Goal: Information Seeking & Learning: Find specific fact

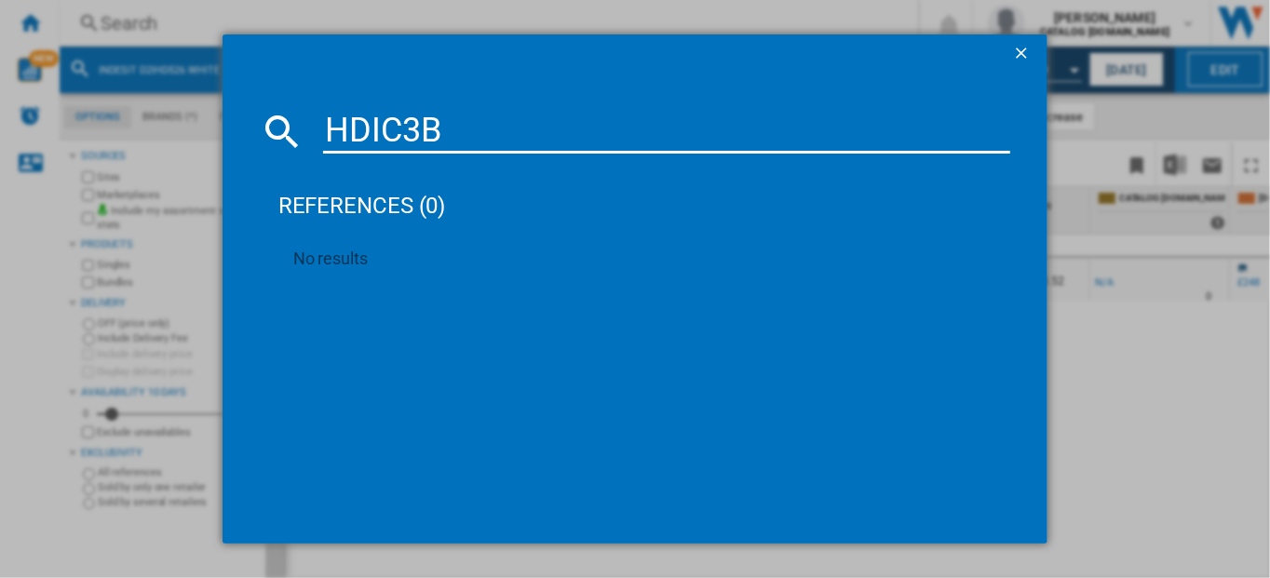
click at [450, 128] on input "HDIC3B" at bounding box center [667, 131] width 688 height 45
type input "H"
type input "HP2IE"
drag, startPoint x: 1014, startPoint y: 47, endPoint x: 934, endPoint y: 50, distance: 80.1
click at [1015, 47] on ng-md-icon "getI18NText('BUTTONS.CLOSE_DIALOG')" at bounding box center [1023, 55] width 22 height 22
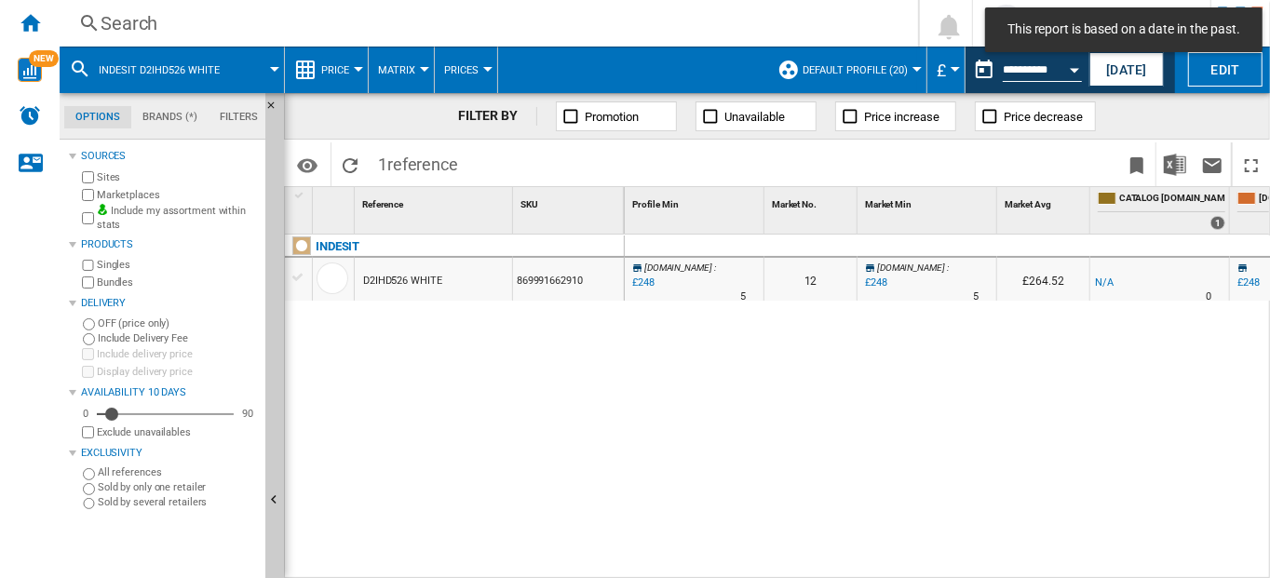
click at [117, 19] on div "Search" at bounding box center [485, 23] width 769 height 26
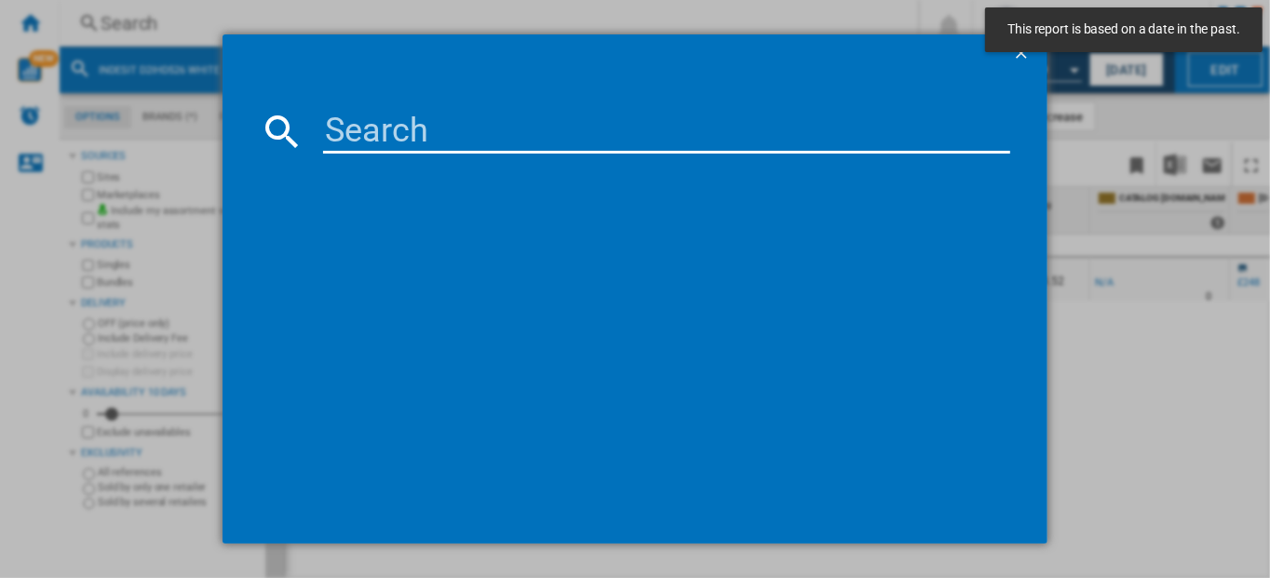
click at [363, 137] on input at bounding box center [667, 131] width 688 height 45
paste input "HP2IE10CS80UK"
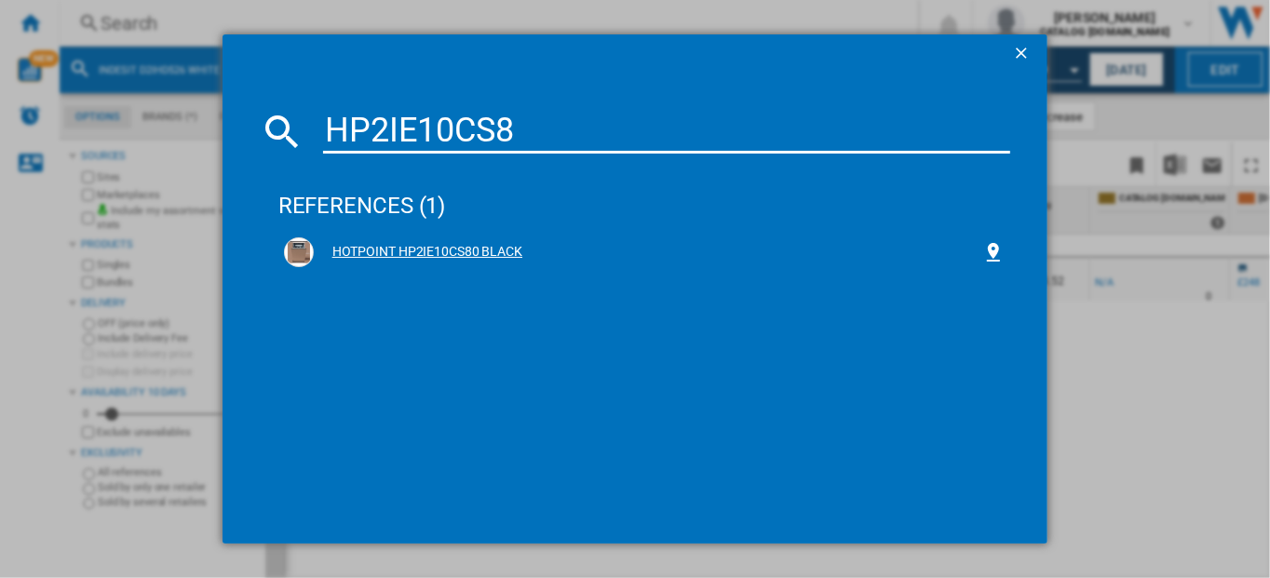
type input "HP2IE10CS8"
click at [378, 250] on div "HOTPOINT HP2IE10CS80 BLACK" at bounding box center [648, 252] width 669 height 19
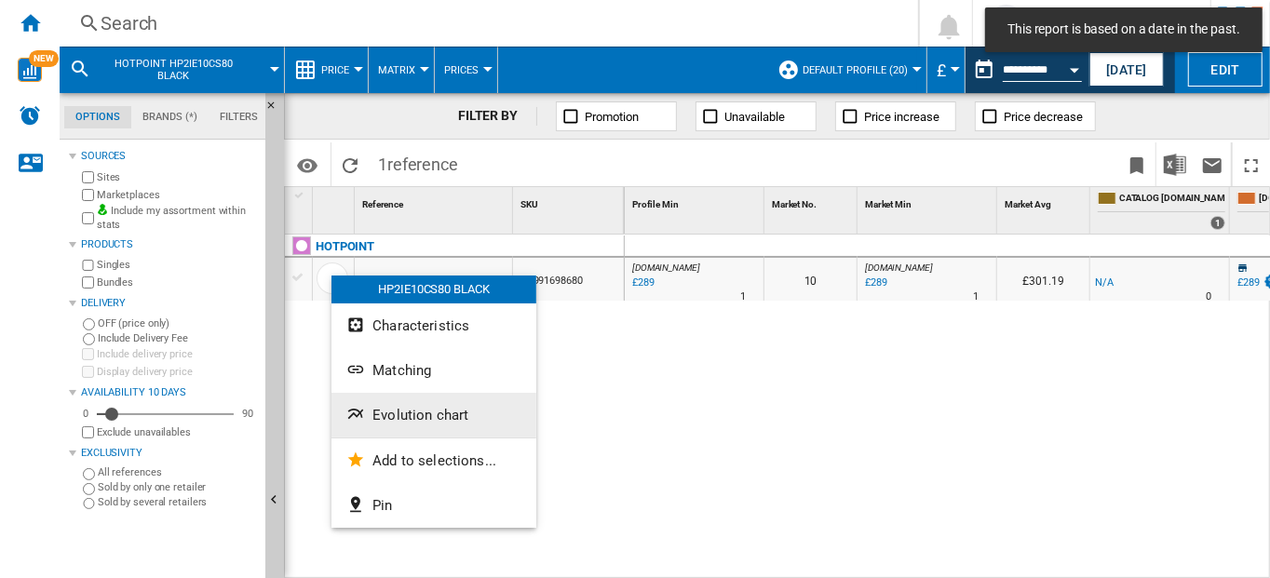
click at [386, 408] on span "Evolution chart" at bounding box center [420, 415] width 96 height 17
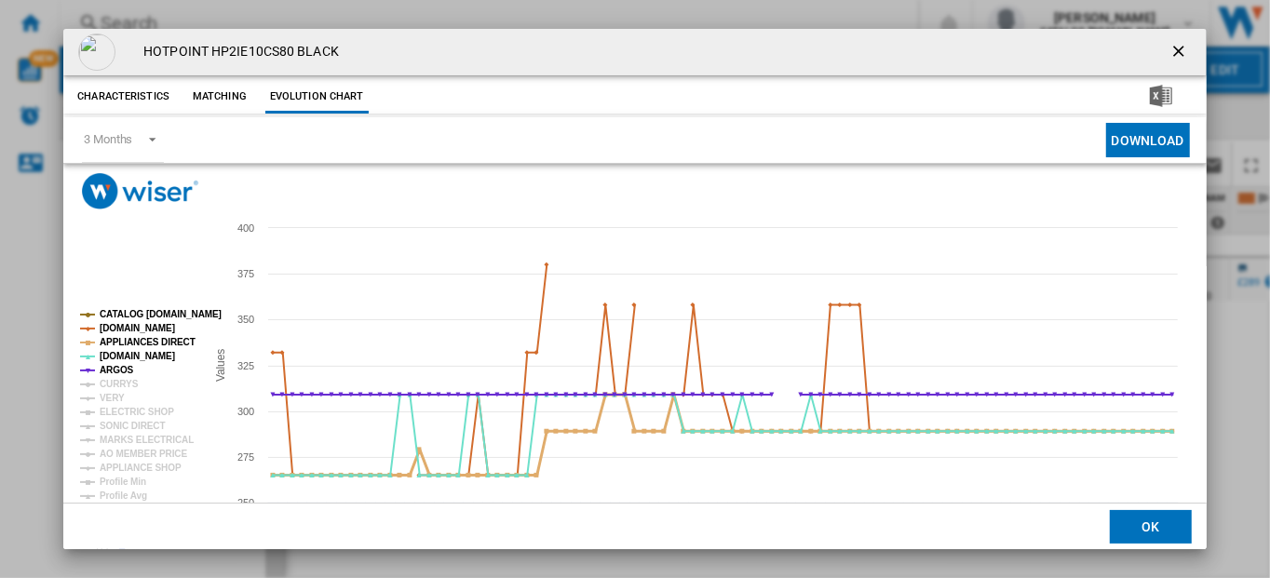
click at [125, 340] on tspan "APPLIANCES DIRECT" at bounding box center [148, 342] width 96 height 10
click at [118, 369] on tspan "ARGOS" at bounding box center [117, 370] width 34 height 10
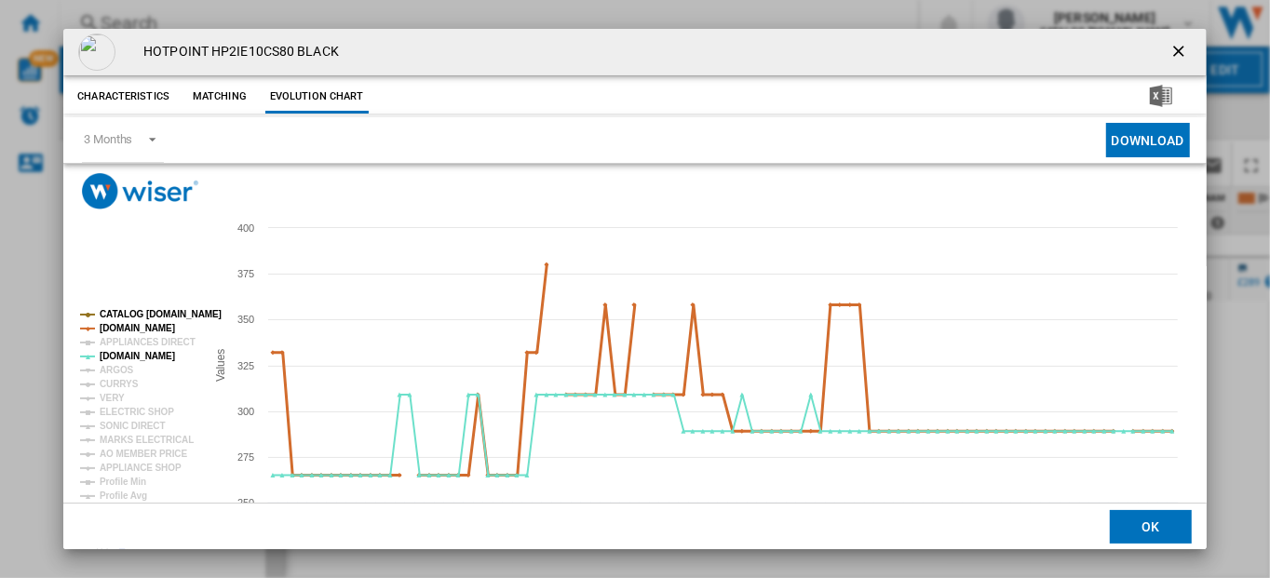
click at [131, 326] on tspan "[DOMAIN_NAME]" at bounding box center [137, 328] width 75 height 10
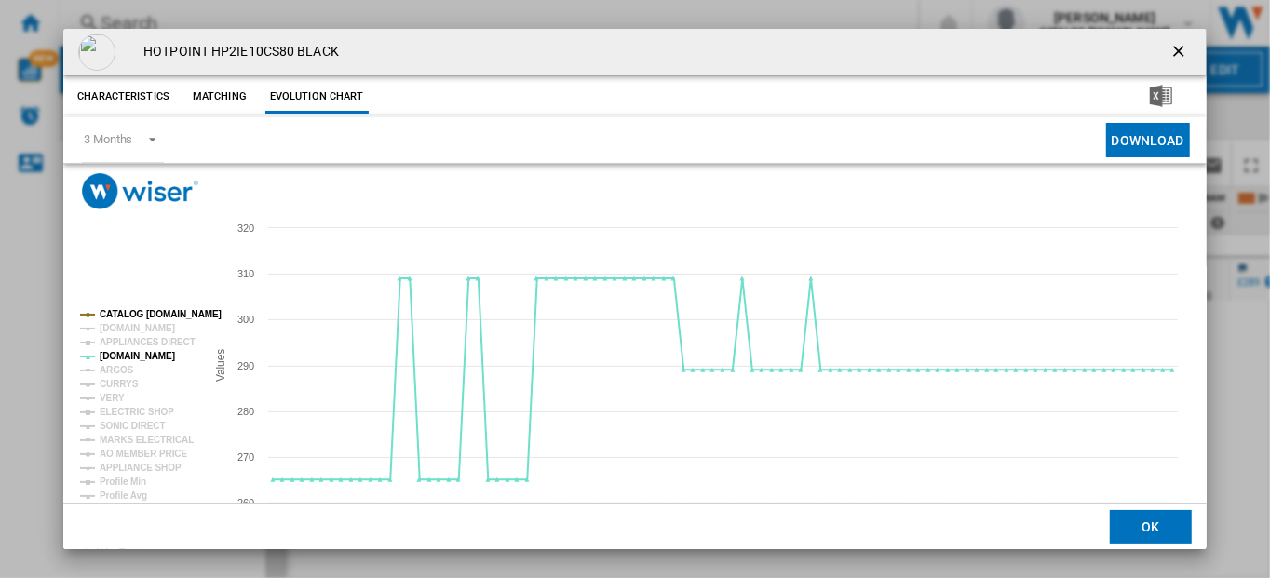
click at [132, 313] on tspan "CATALOG [DOMAIN_NAME]" at bounding box center [161, 314] width 122 height 10
click at [115, 386] on tspan "CURRYS" at bounding box center [119, 384] width 39 height 10
click at [127, 343] on tspan "APPLIANCES DIRECT" at bounding box center [148, 342] width 96 height 10
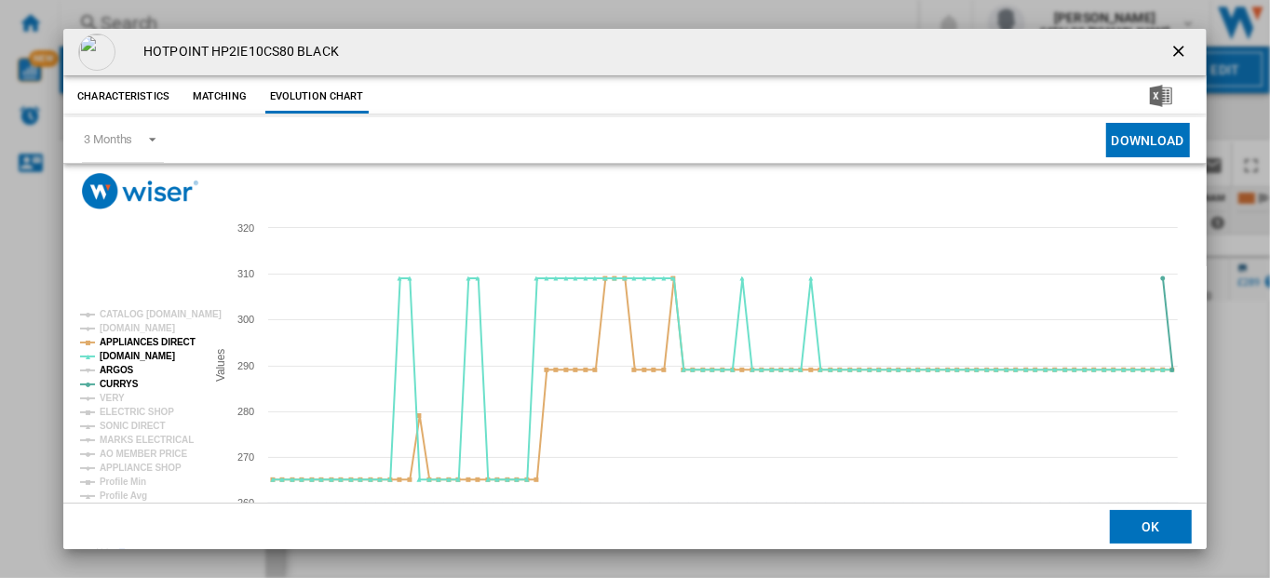
click at [127, 372] on tspan "ARGOS" at bounding box center [117, 370] width 34 height 10
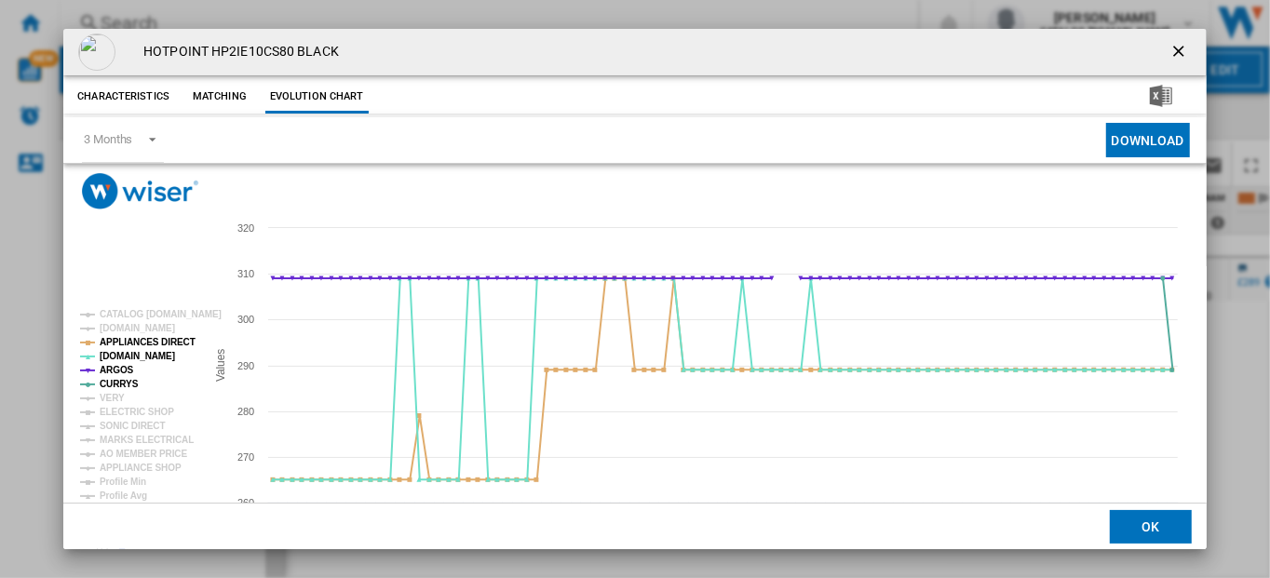
click at [124, 396] on rect "Product popup" at bounding box center [135, 433] width 125 height 261
click at [114, 399] on tspan "VERY" at bounding box center [112, 398] width 25 height 10
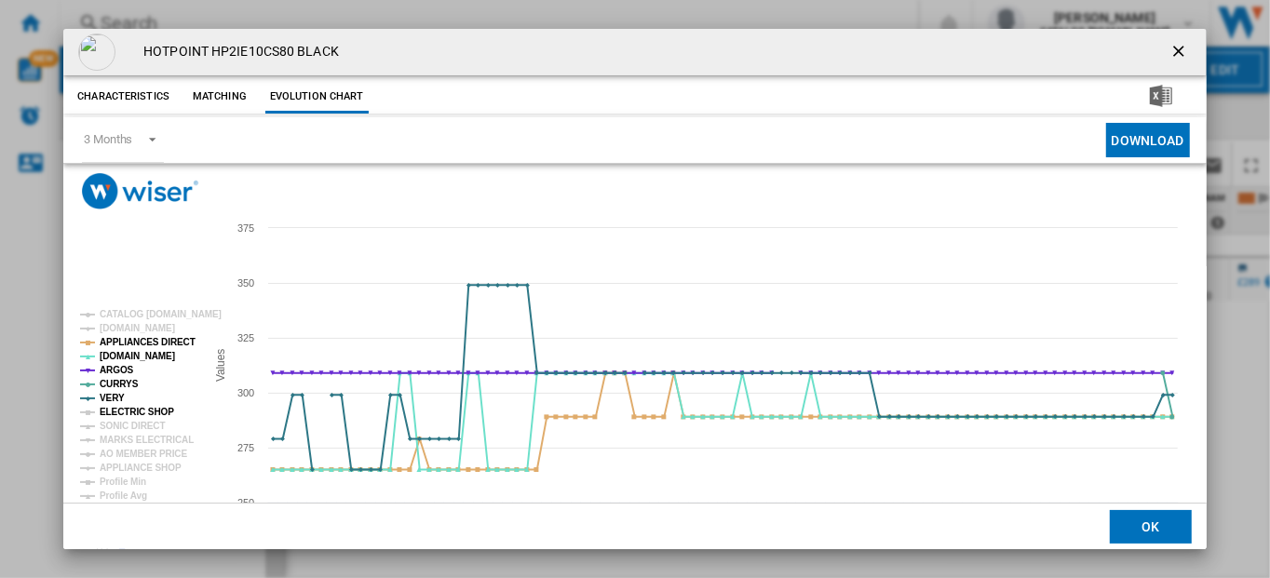
click at [114, 414] on tspan "ELECTRIC SHOP" at bounding box center [137, 412] width 74 height 10
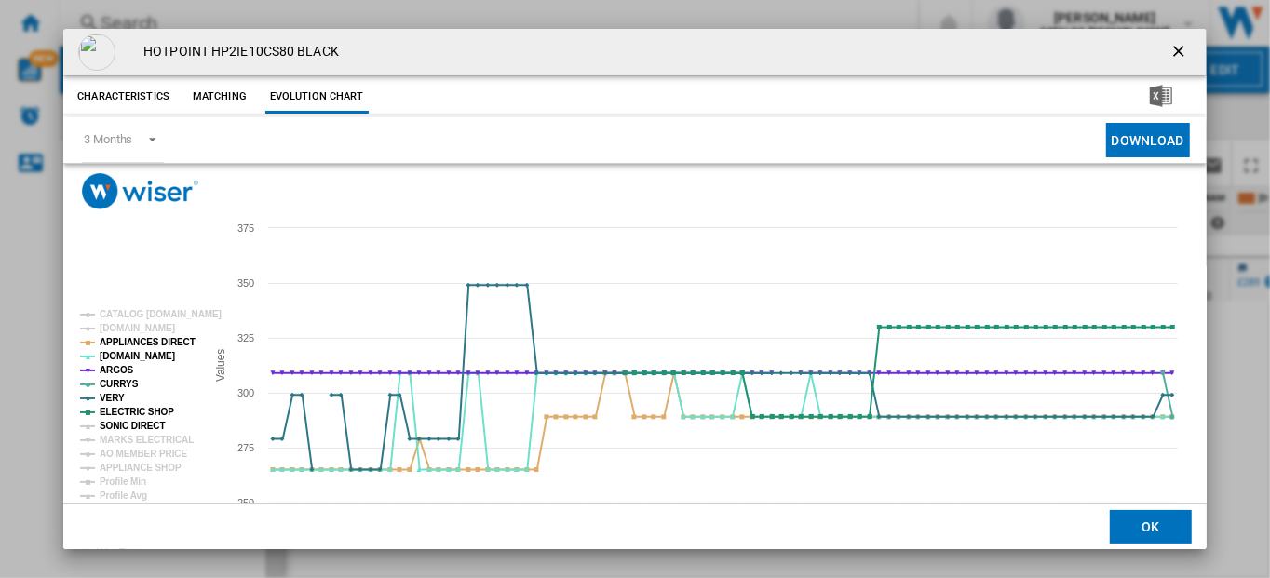
click at [115, 424] on tspan "SONIC DIRECT" at bounding box center [132, 426] width 65 height 10
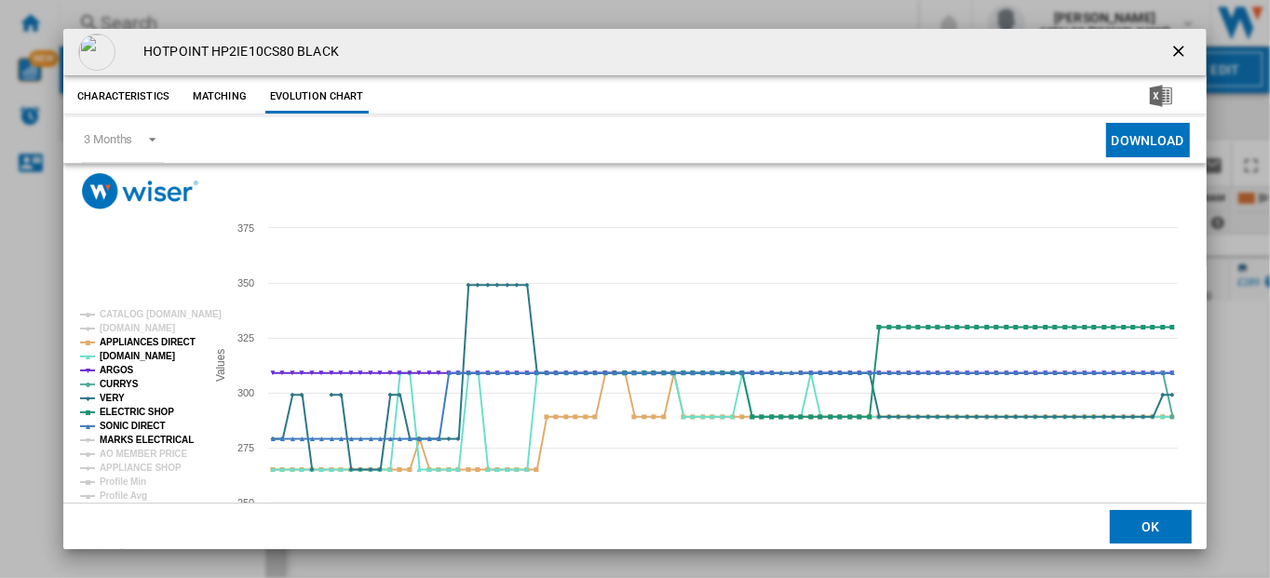
click at [120, 440] on tspan "MARKS ELECTRICAL" at bounding box center [147, 440] width 94 height 10
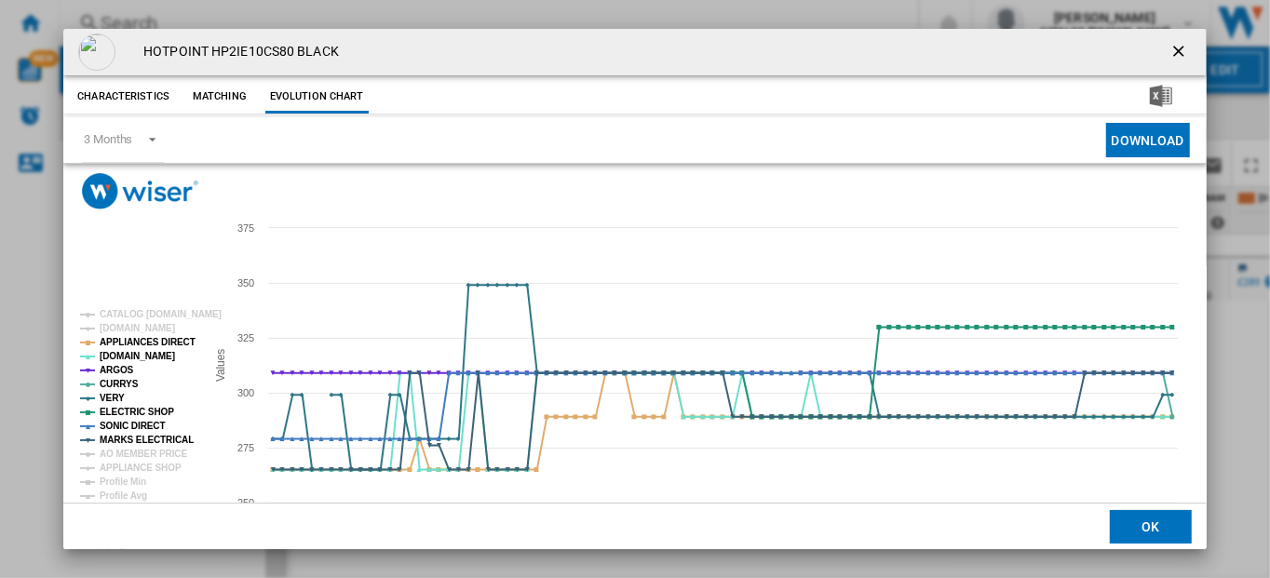
click at [1169, 48] on ng-md-icon "getI18NText('BUTTONS.CLOSE_DIALOG')" at bounding box center [1180, 53] width 22 height 22
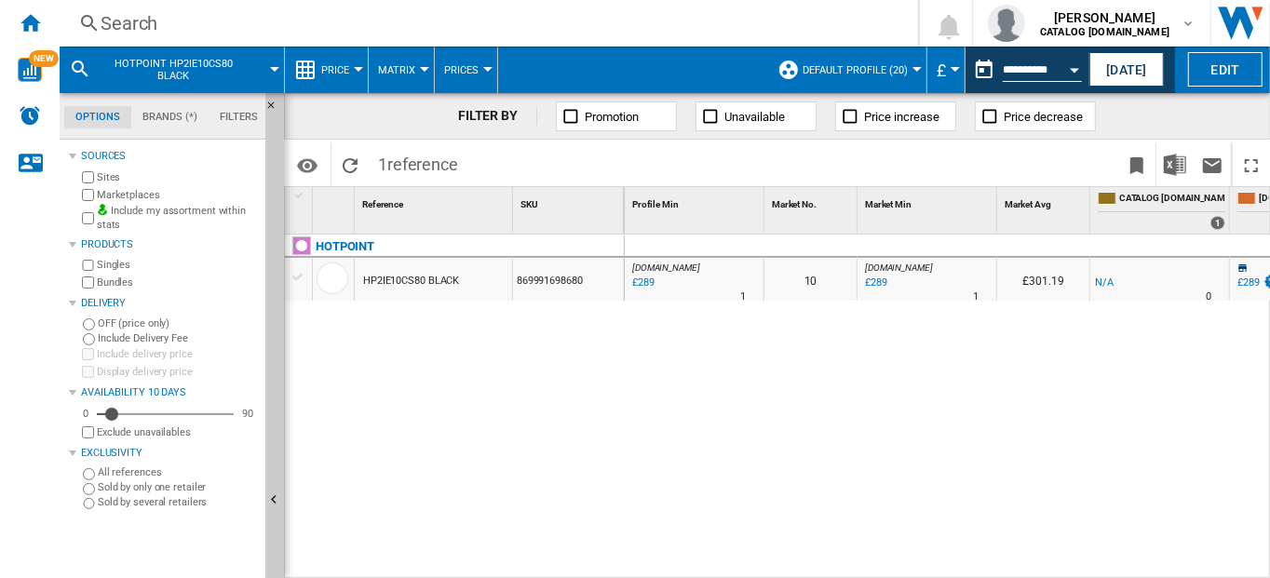
click at [870, 281] on div "£289" at bounding box center [874, 283] width 25 height 19
click at [883, 282] on div "£289" at bounding box center [874, 283] width 25 height 19
click at [883, 267] on span "[DOMAIN_NAME]" at bounding box center [899, 268] width 68 height 10
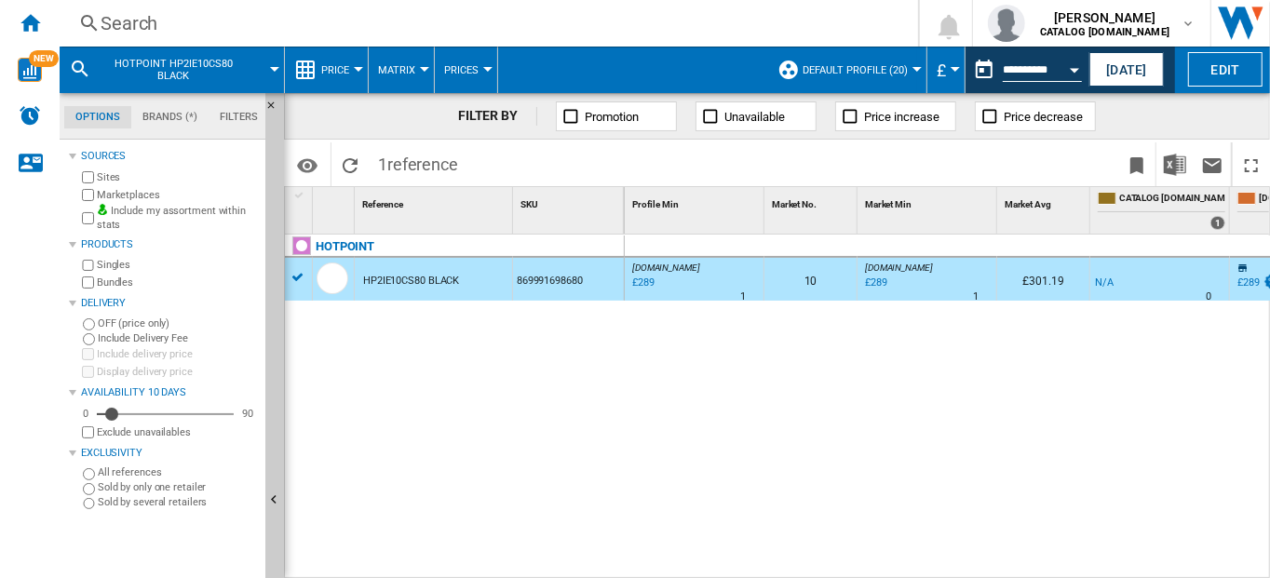
click at [985, 365] on div "0 AO.COM : -1.0 % £289 % N/A 1 AO.COM : 10 AO.COM : -1.0 % £289 % N/A 1 AO.COM …" at bounding box center [948, 407] width 647 height 345
click at [1039, 336] on div "0 AO.COM : -1.0 % £289 % N/A 1 AO.COM : 10 AO.COM : -1.0 % £289 % N/A 1 AO.COM …" at bounding box center [948, 407] width 647 height 345
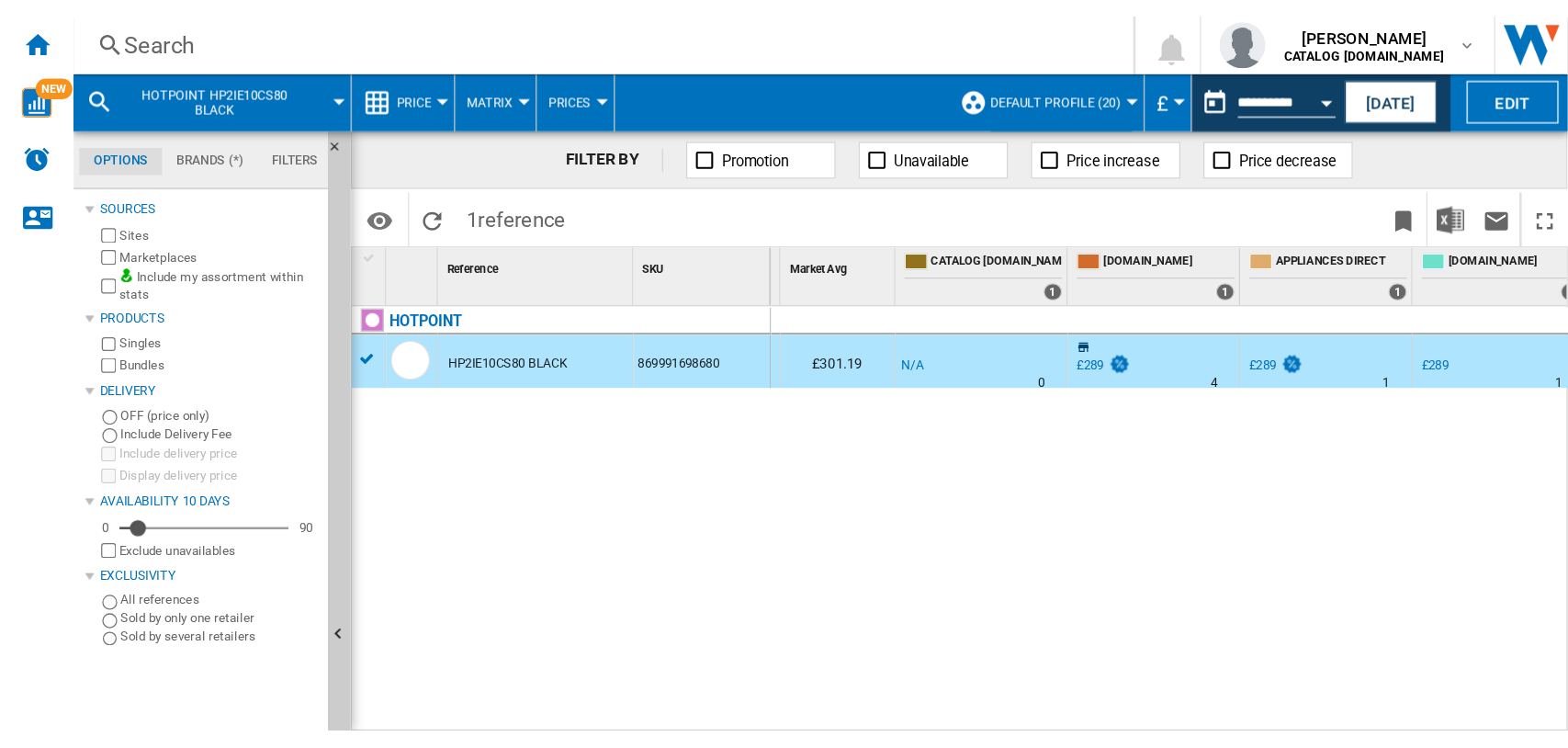
scroll to position [0, 443]
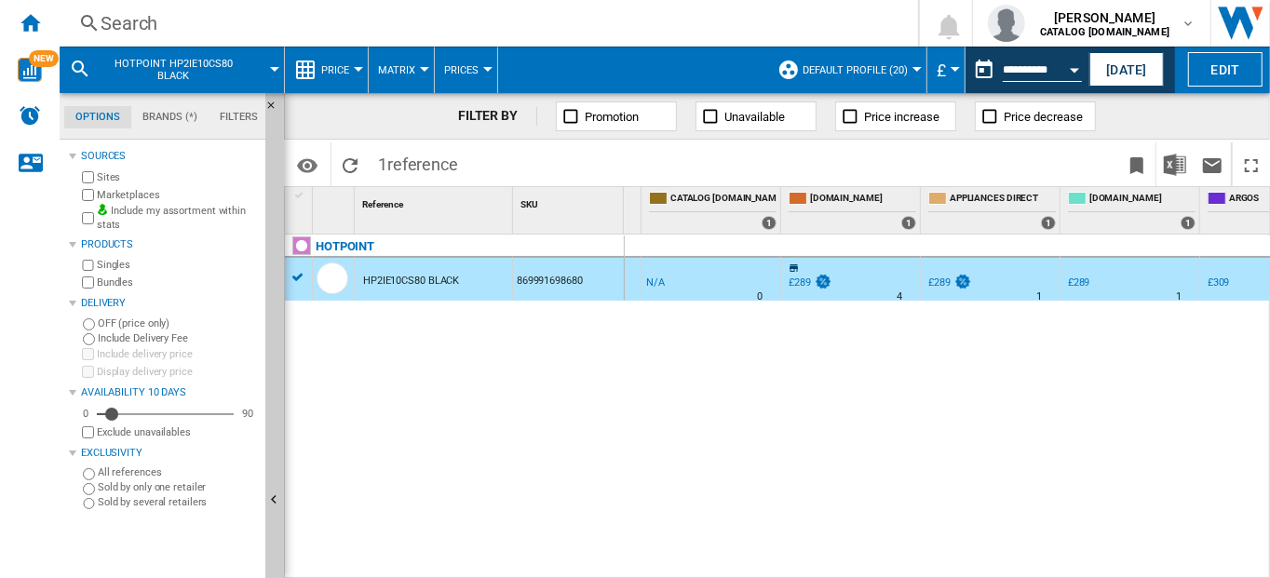
click at [1085, 278] on div "£289" at bounding box center [1079, 282] width 22 height 12
click at [1085, 287] on div "£289" at bounding box center [1079, 282] width 22 height 12
drag, startPoint x: 943, startPoint y: 429, endPoint x: 935, endPoint y: 412, distance: 18.7
click at [943, 429] on div "0 AO.COM : -1.0 % £289 % N/A 1 AO.COM : 10 AO.COM : -1.0 % £289 % N/A 1 AO.COM …" at bounding box center [948, 407] width 647 height 345
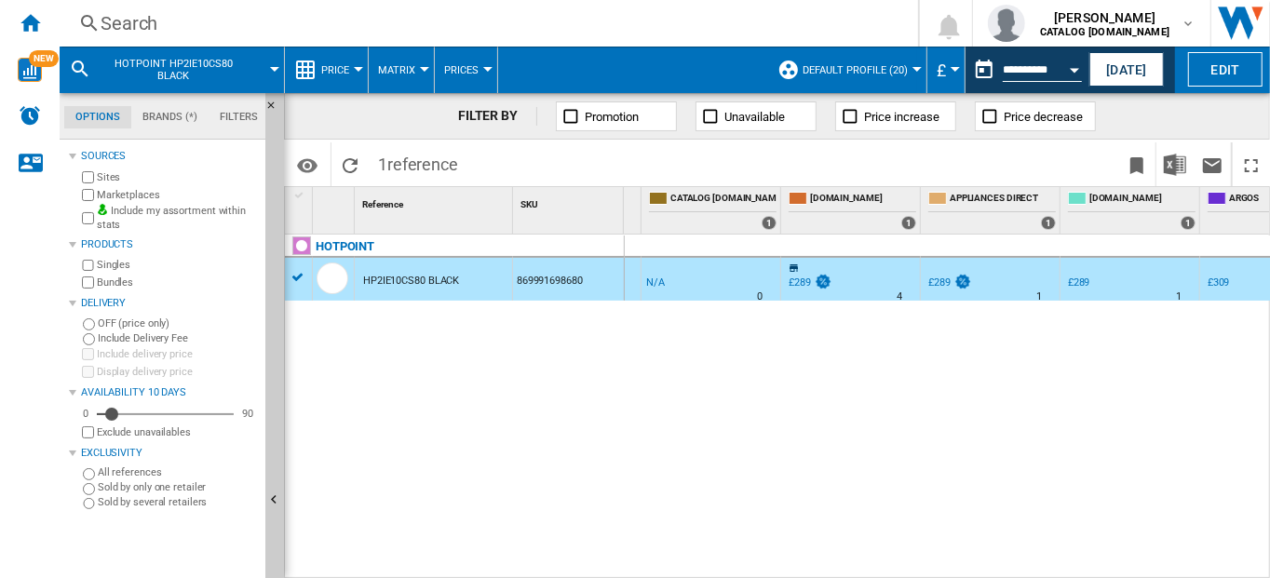
click at [1084, 280] on div "£289" at bounding box center [1079, 282] width 22 height 12
click at [1082, 287] on div "£289" at bounding box center [1079, 282] width 22 height 12
click at [429, 284] on div "HP2IE10CS80 BLACK" at bounding box center [411, 281] width 96 height 43
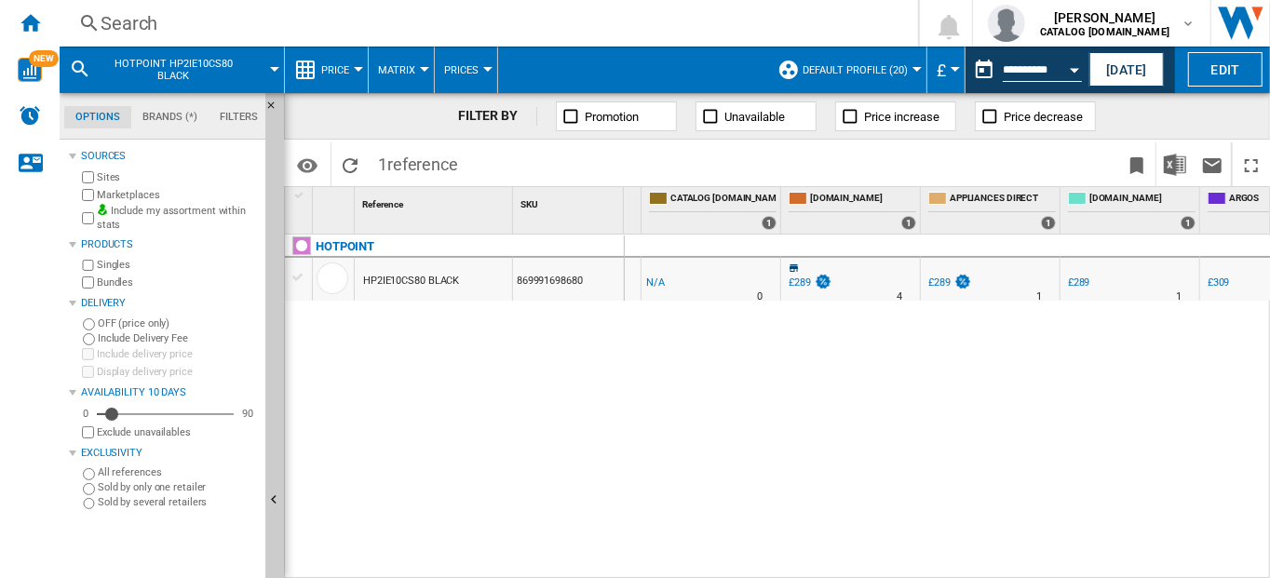
click at [424, 276] on div "HP2IE10CS80 BLACK" at bounding box center [411, 281] width 96 height 43
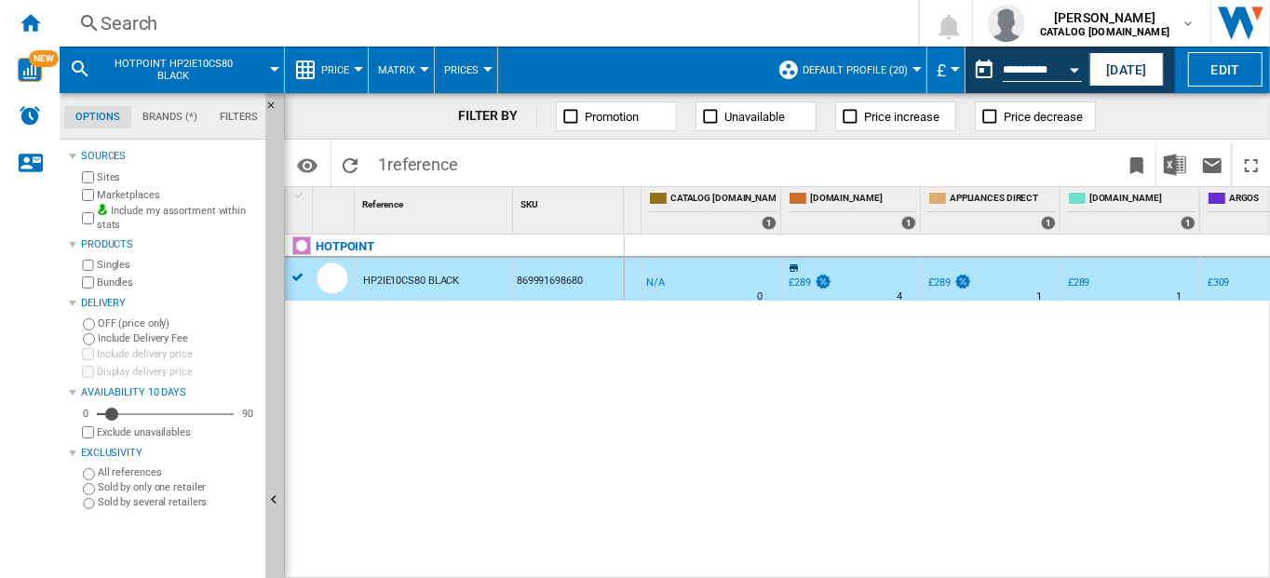
click at [1077, 282] on div "£289" at bounding box center [1079, 282] width 22 height 12
click at [1085, 279] on div "£289" at bounding box center [1079, 282] width 22 height 12
click at [438, 281] on div "HP2IE10CS80 BLACK" at bounding box center [411, 281] width 96 height 43
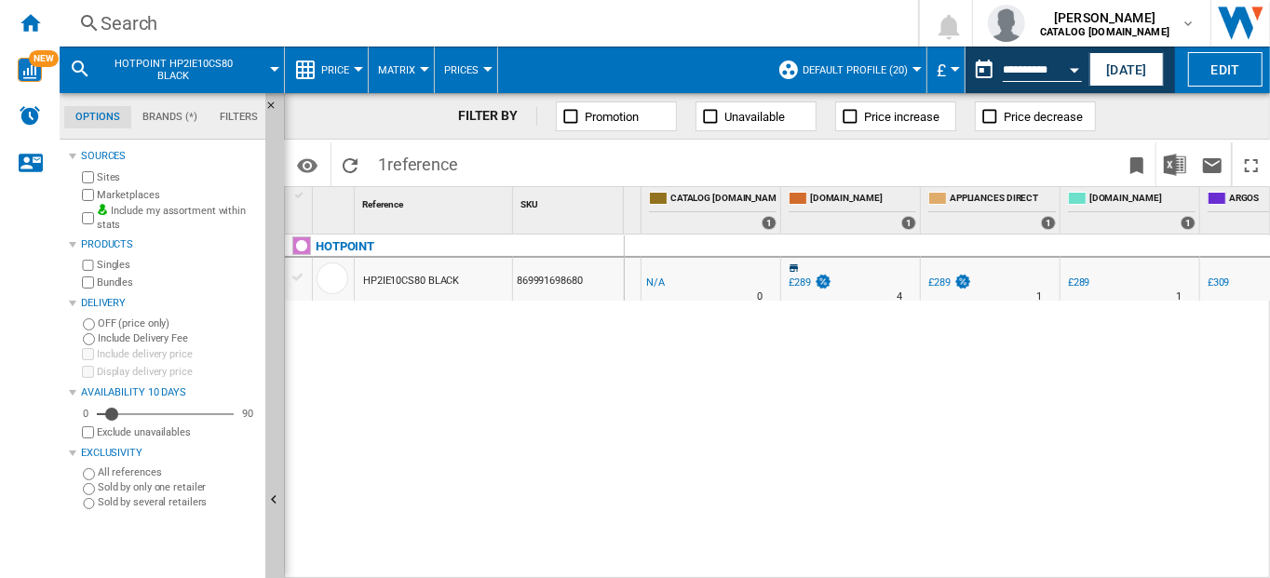
click at [1076, 280] on div "£289" at bounding box center [1079, 282] width 22 height 12
click at [113, 21] on div "Search" at bounding box center [485, 23] width 769 height 26
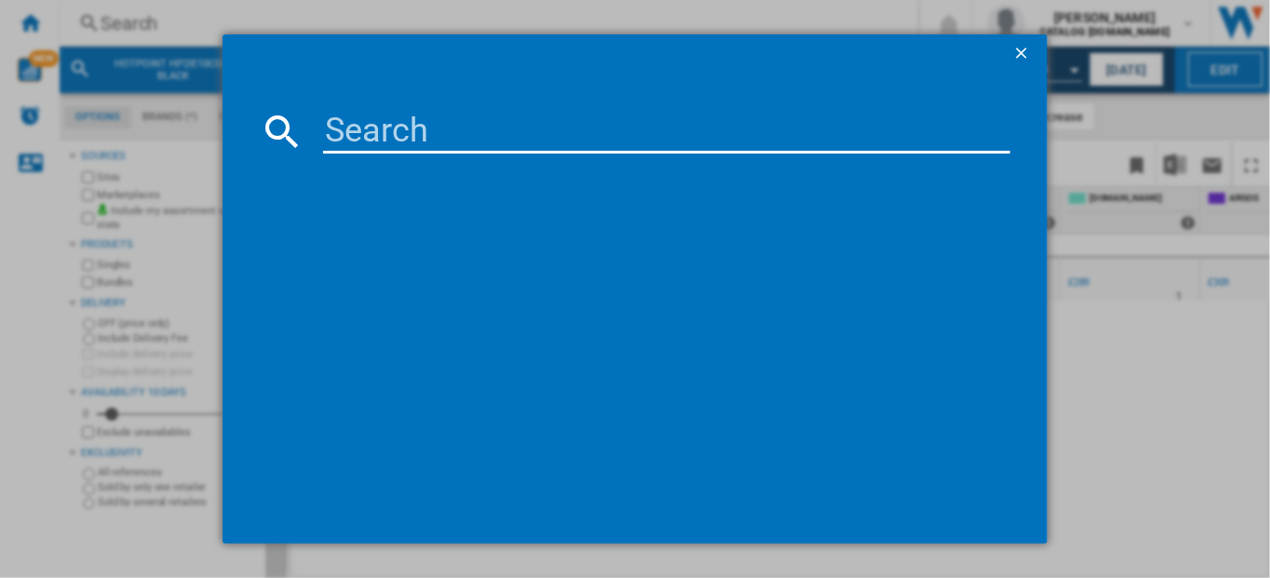
click at [355, 129] on input at bounding box center [667, 131] width 688 height 45
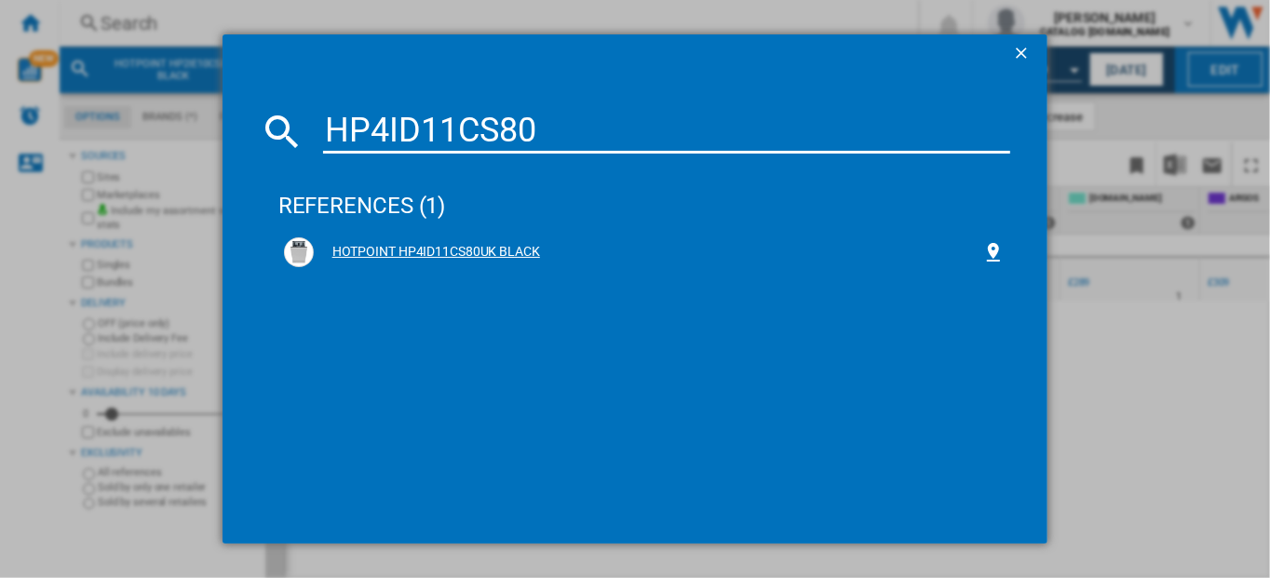
type input "HP4ID11CS80"
click at [381, 248] on div "HOTPOINT HP4ID11CS80UK BLACK" at bounding box center [648, 252] width 669 height 19
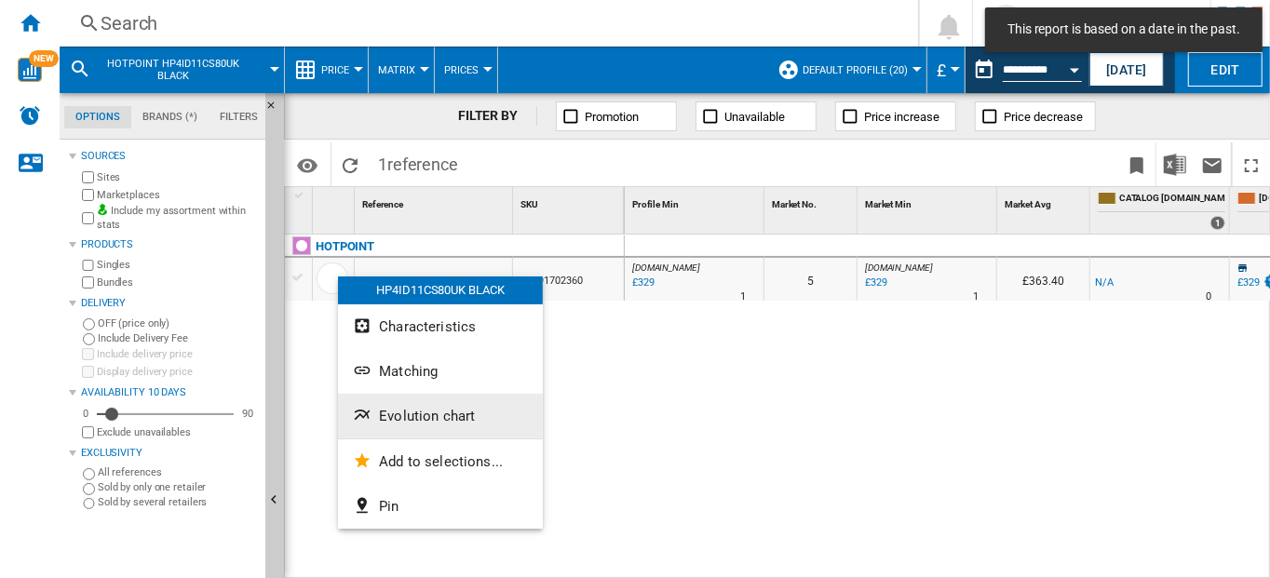
click at [406, 412] on span "Evolution chart" at bounding box center [427, 416] width 96 height 17
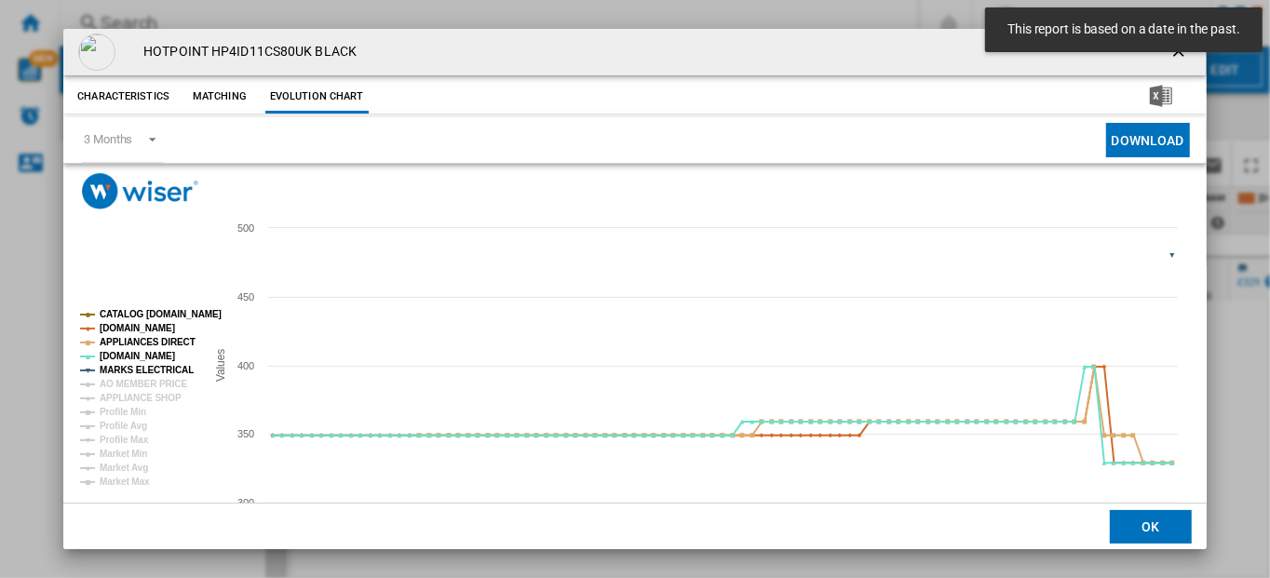
click at [120, 368] on tspan "MARKS ELECTRICAL" at bounding box center [147, 370] width 94 height 10
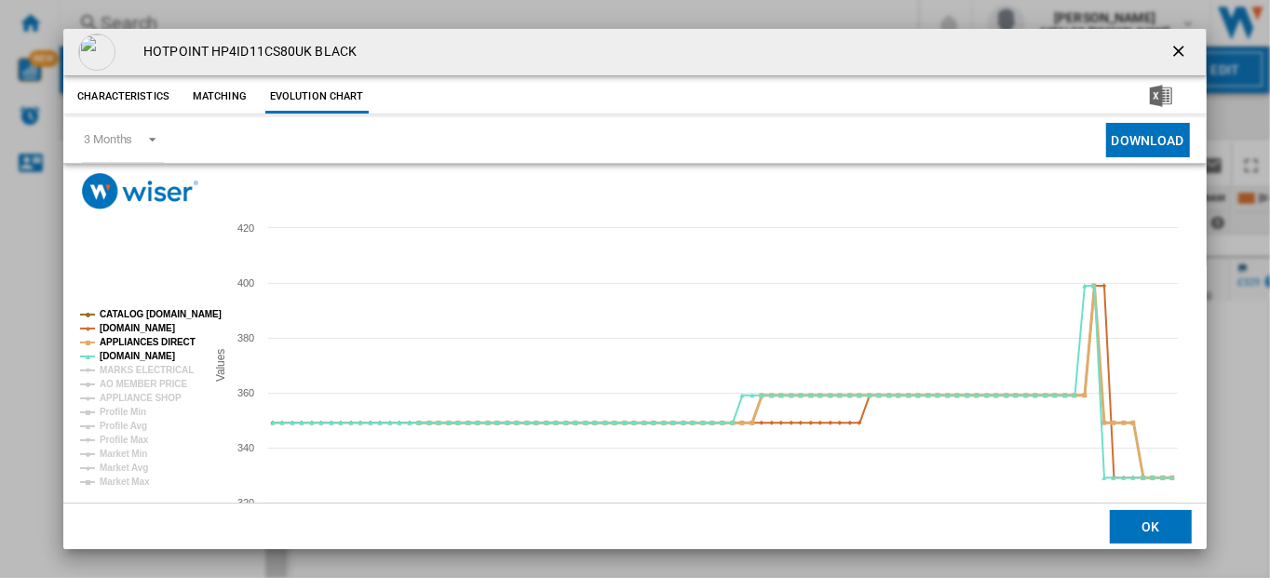
click at [123, 343] on tspan "APPLIANCES DIRECT" at bounding box center [148, 342] width 96 height 10
click at [123, 327] on tspan "[DOMAIN_NAME]" at bounding box center [137, 328] width 75 height 10
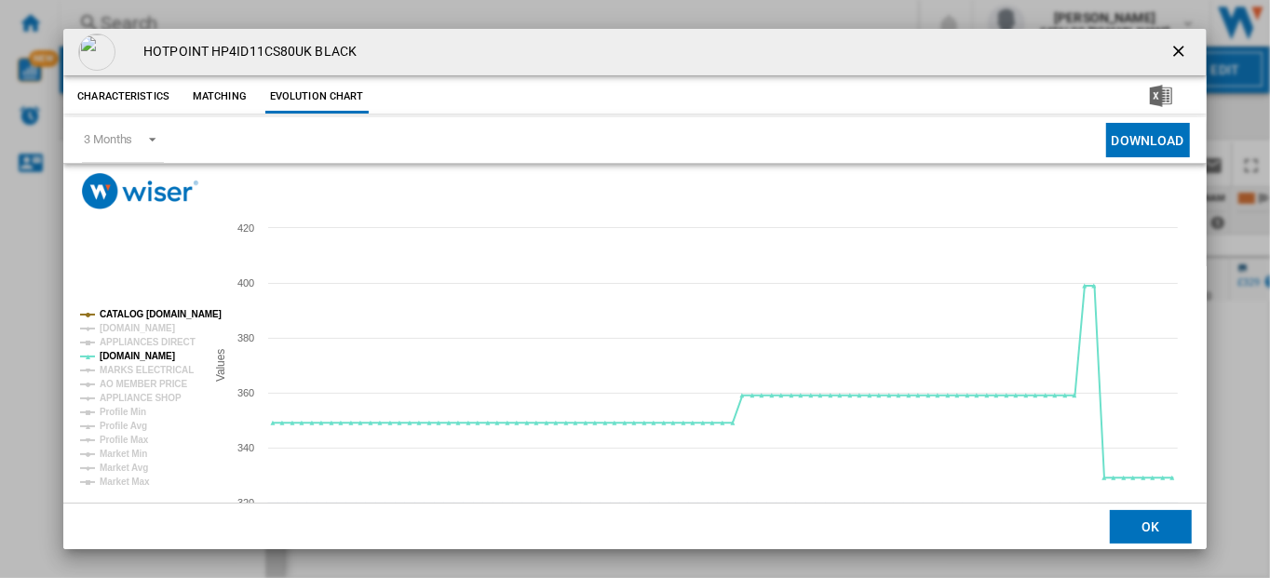
click at [1174, 51] on ng-md-icon "getI18NText('BUTTONS.CLOSE_DIALOG')" at bounding box center [1180, 53] width 22 height 22
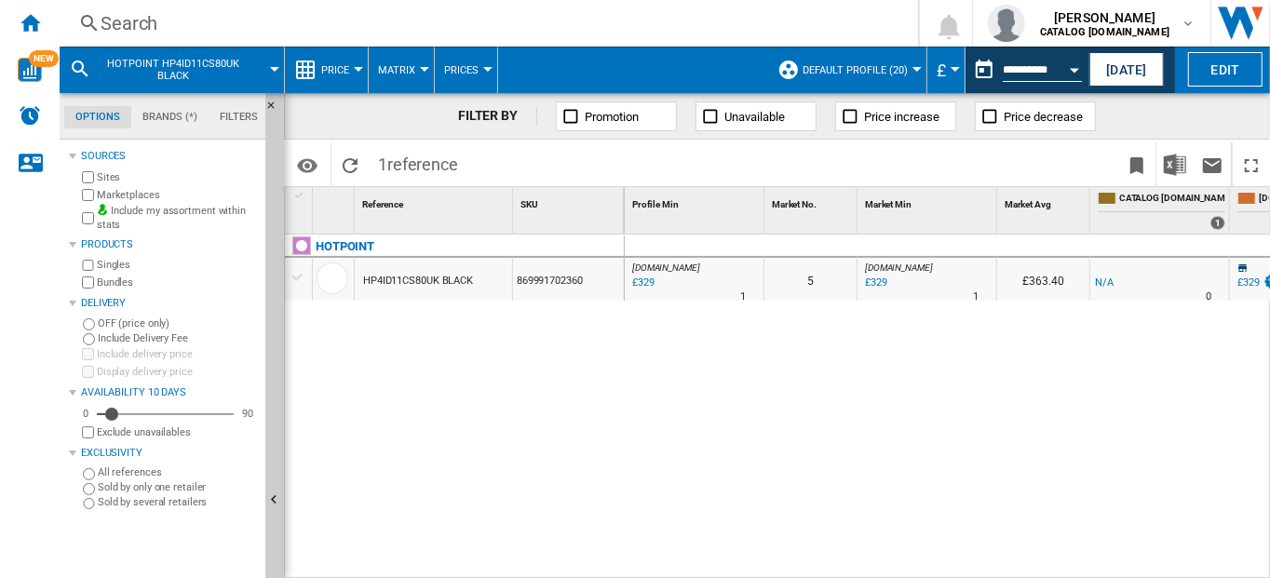
click at [143, 22] on div "Search" at bounding box center [485, 23] width 769 height 26
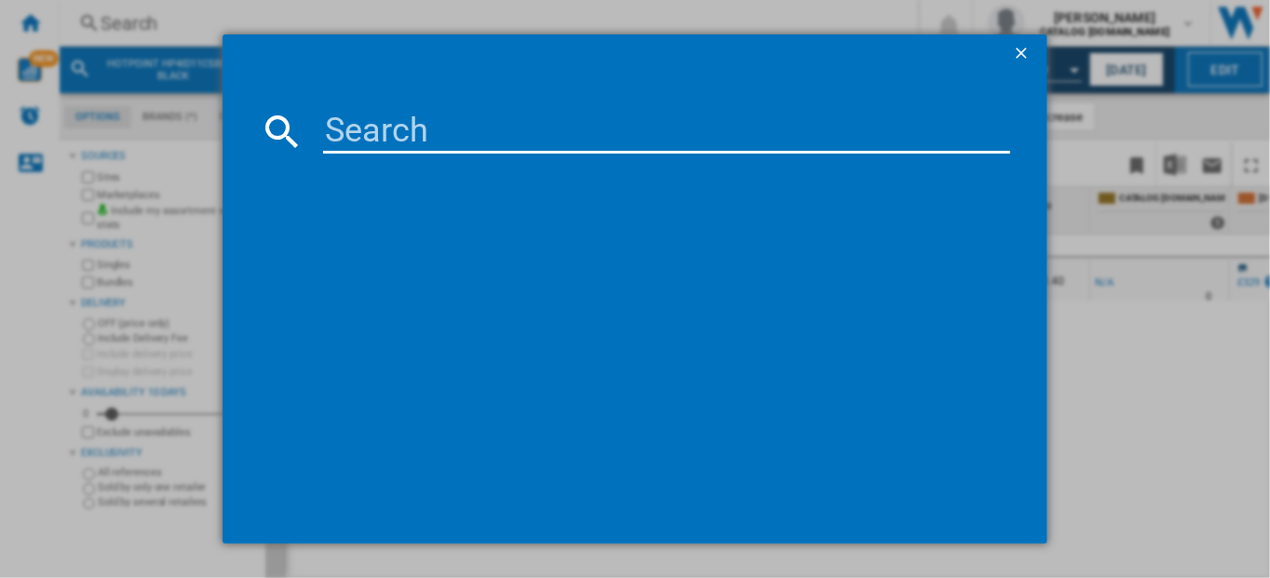
click at [368, 128] on input at bounding box center [667, 131] width 688 height 45
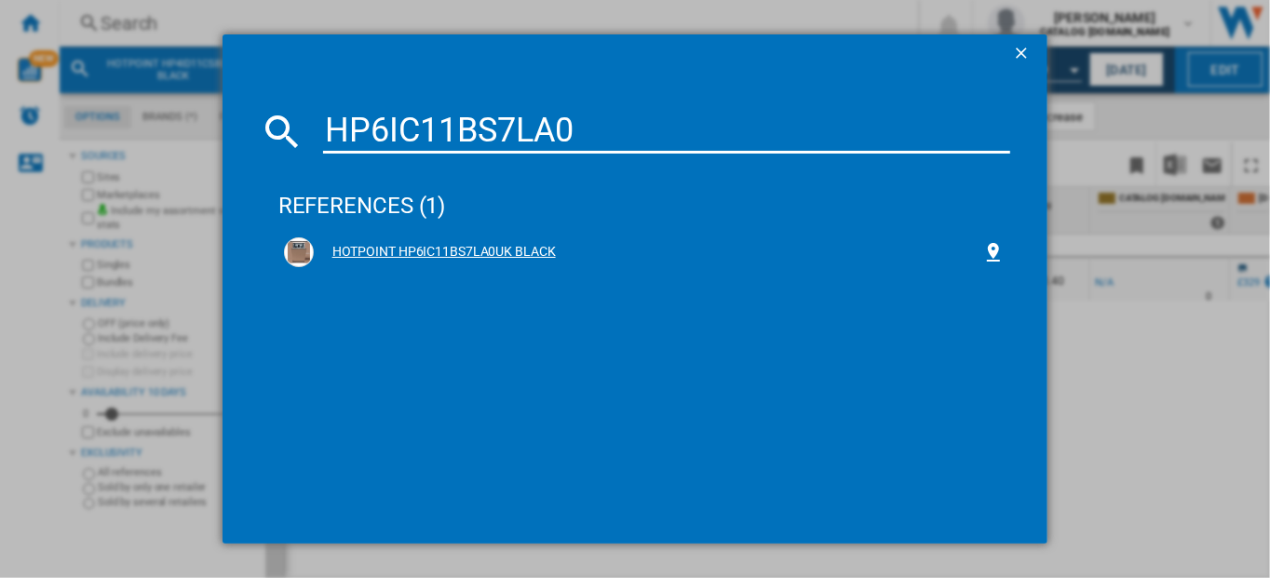
type input "HP6IC11BS7LA0"
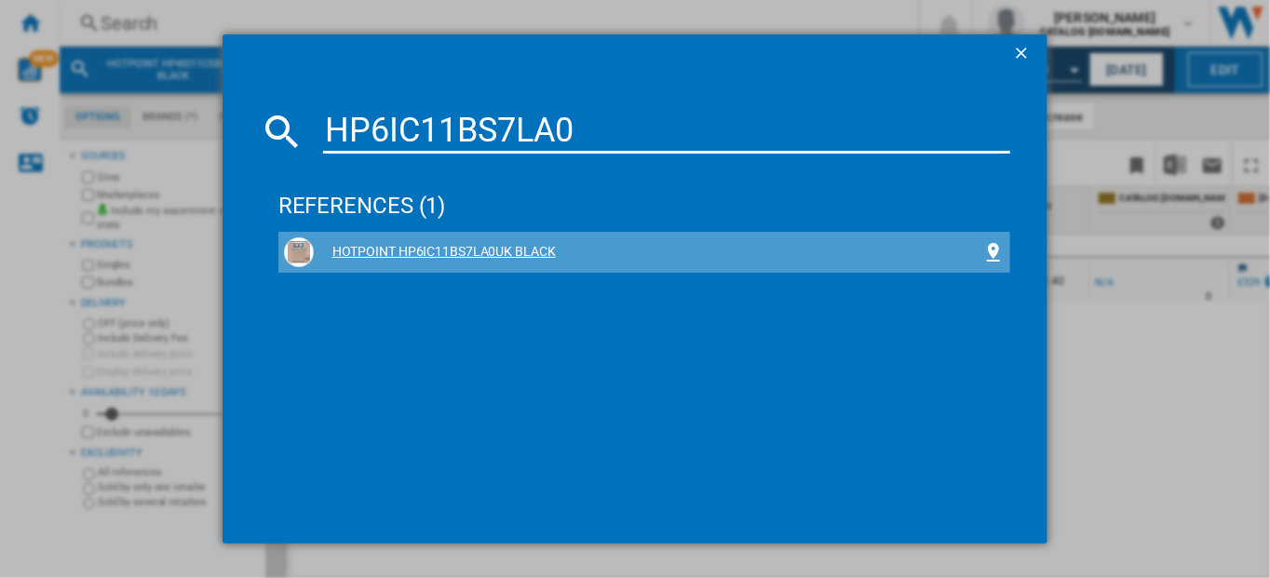
click at [501, 252] on div "HOTPOINT HP6IC11BS7LA0UK BLACK" at bounding box center [648, 252] width 669 height 19
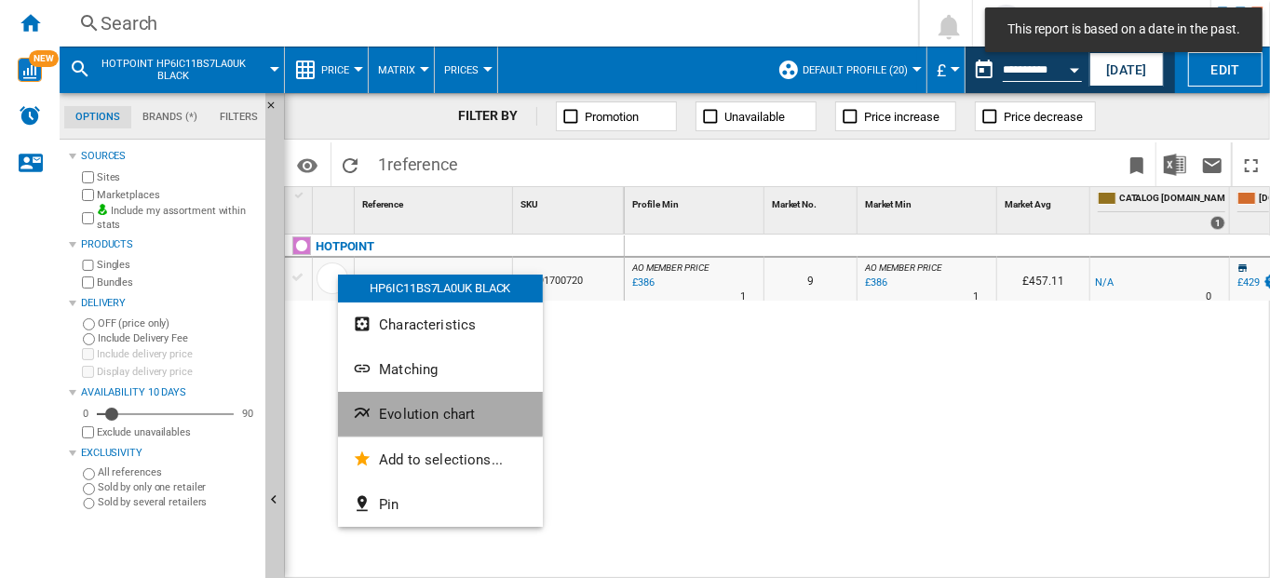
click at [391, 410] on span "Evolution chart" at bounding box center [427, 414] width 96 height 17
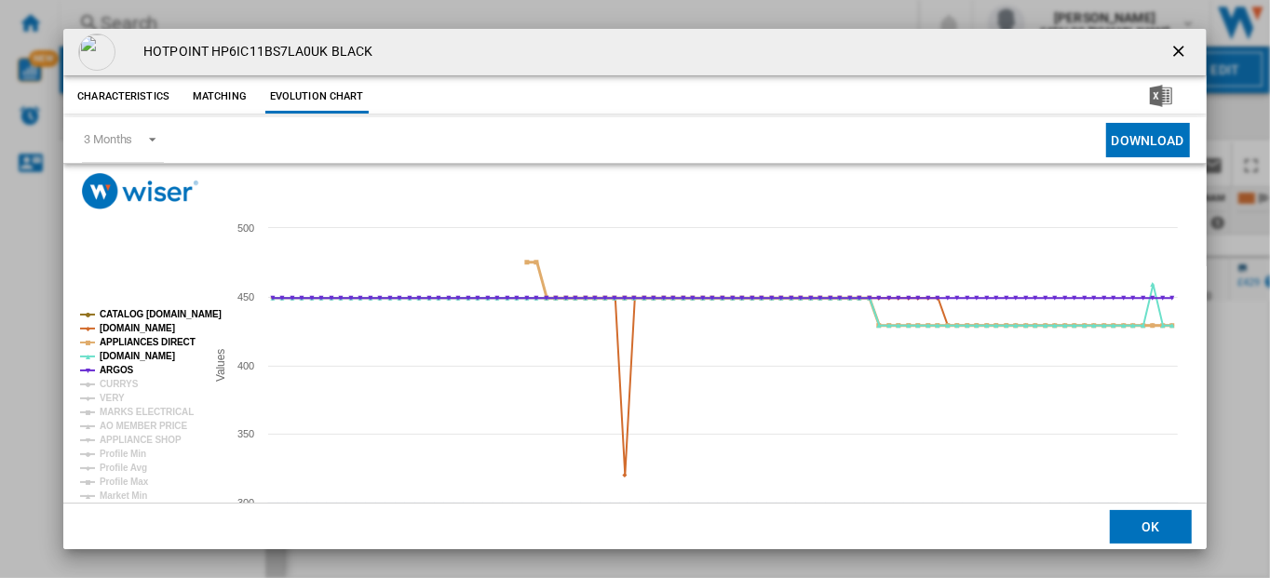
click at [119, 340] on tspan "APPLIANCES DIRECT" at bounding box center [148, 342] width 96 height 10
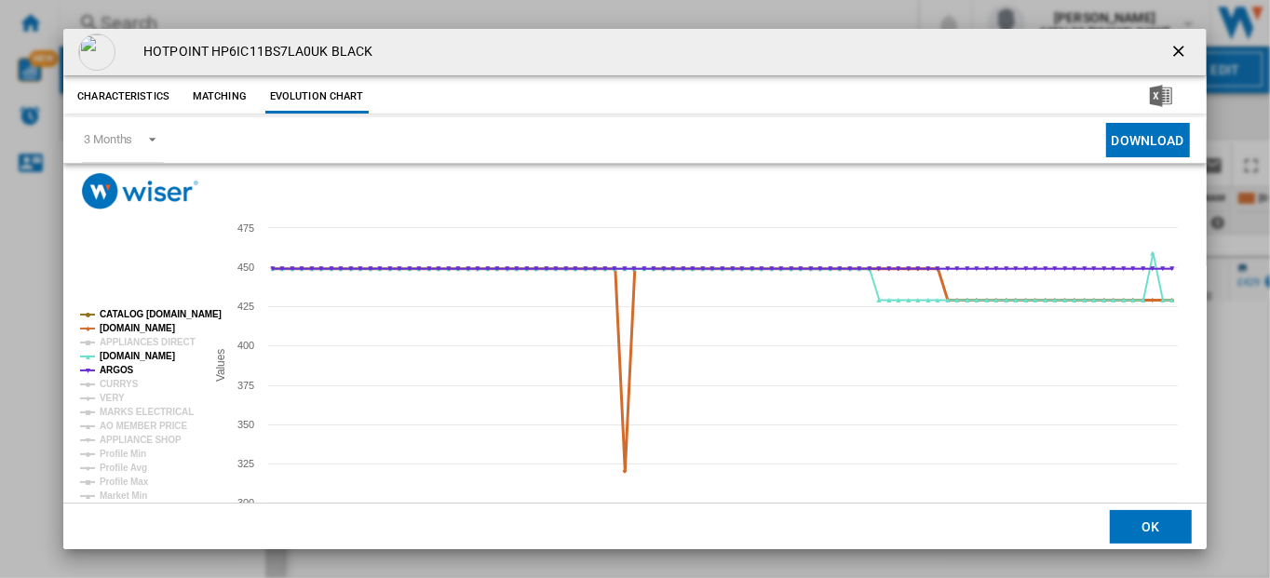
drag, startPoint x: 127, startPoint y: 327, endPoint x: 129, endPoint y: 313, distance: 14.2
click at [128, 325] on tspan "[DOMAIN_NAME]" at bounding box center [137, 328] width 75 height 10
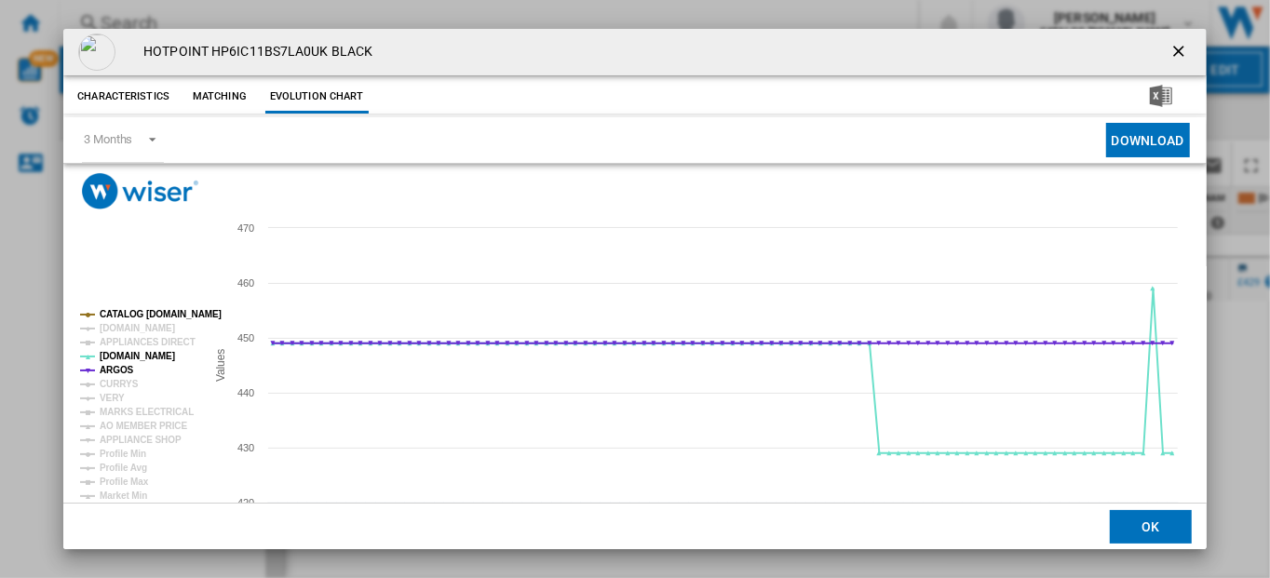
click at [130, 304] on rect "Product popup" at bounding box center [135, 420] width 125 height 234
click at [115, 369] on tspan "ARGOS" at bounding box center [117, 370] width 34 height 10
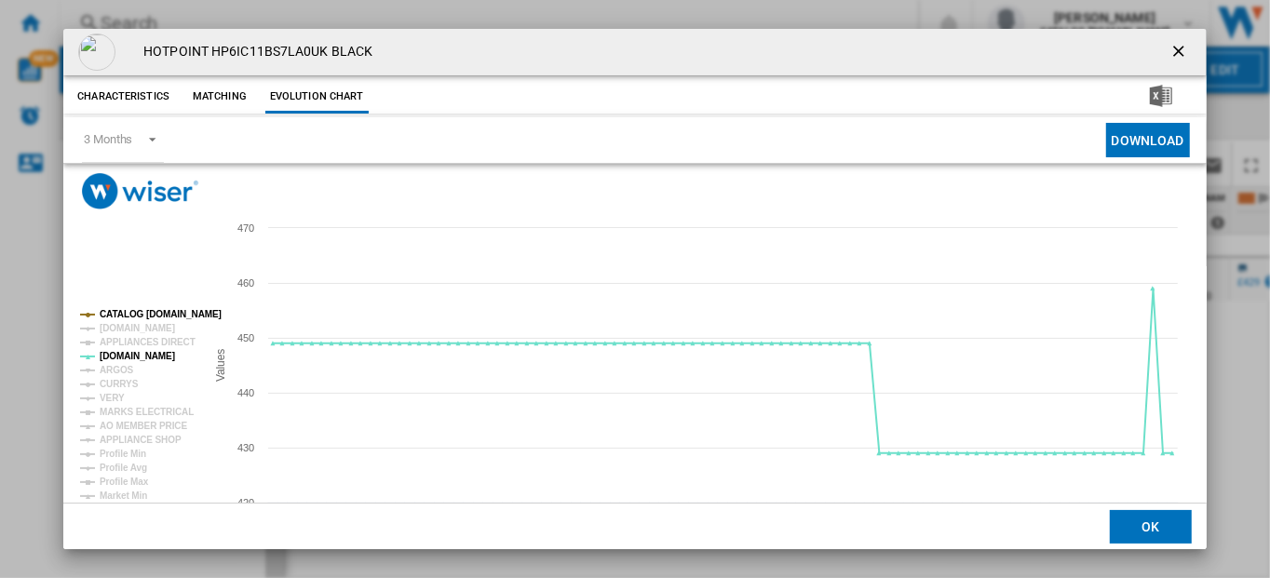
click at [133, 312] on tspan "CATALOG [DOMAIN_NAME]" at bounding box center [161, 314] width 122 height 10
click at [118, 411] on tspan "MARKS ELECTRICAL" at bounding box center [147, 412] width 94 height 10
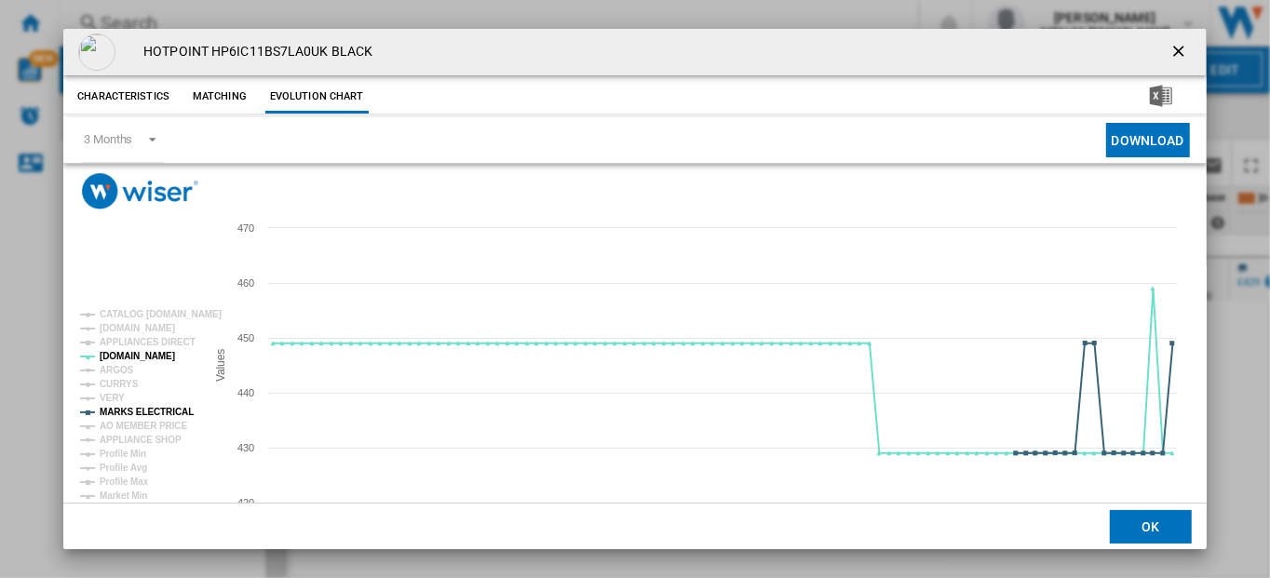
click at [1179, 49] on ng-md-icon "getI18NText('BUTTONS.CLOSE_DIALOG')" at bounding box center [1180, 53] width 22 height 22
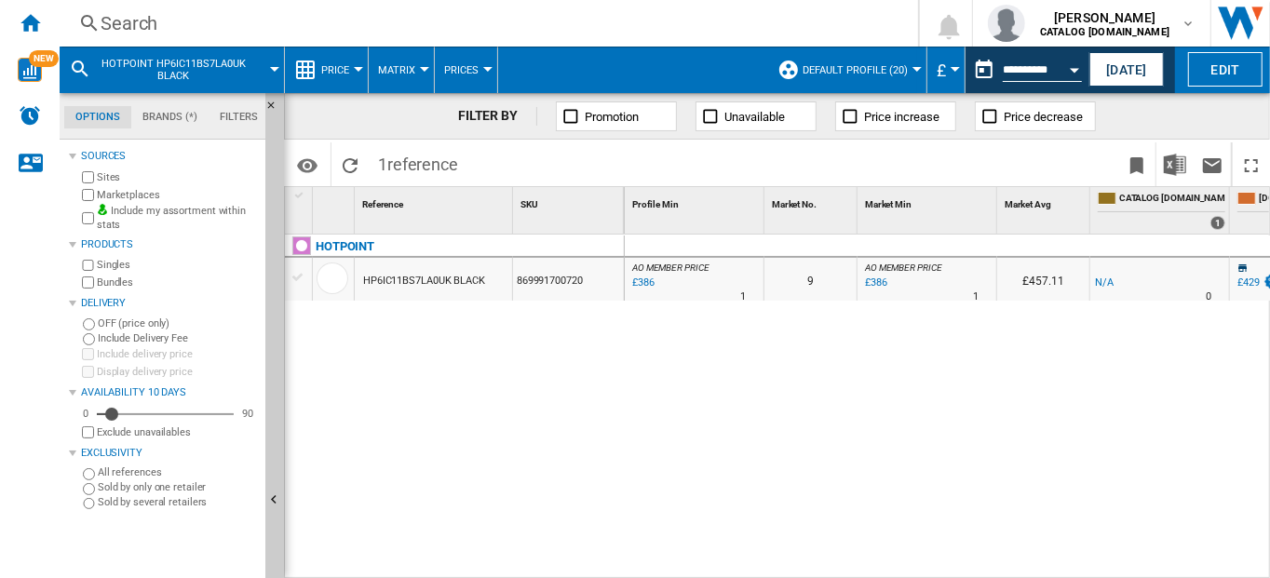
click at [118, 20] on div "Search" at bounding box center [485, 23] width 769 height 26
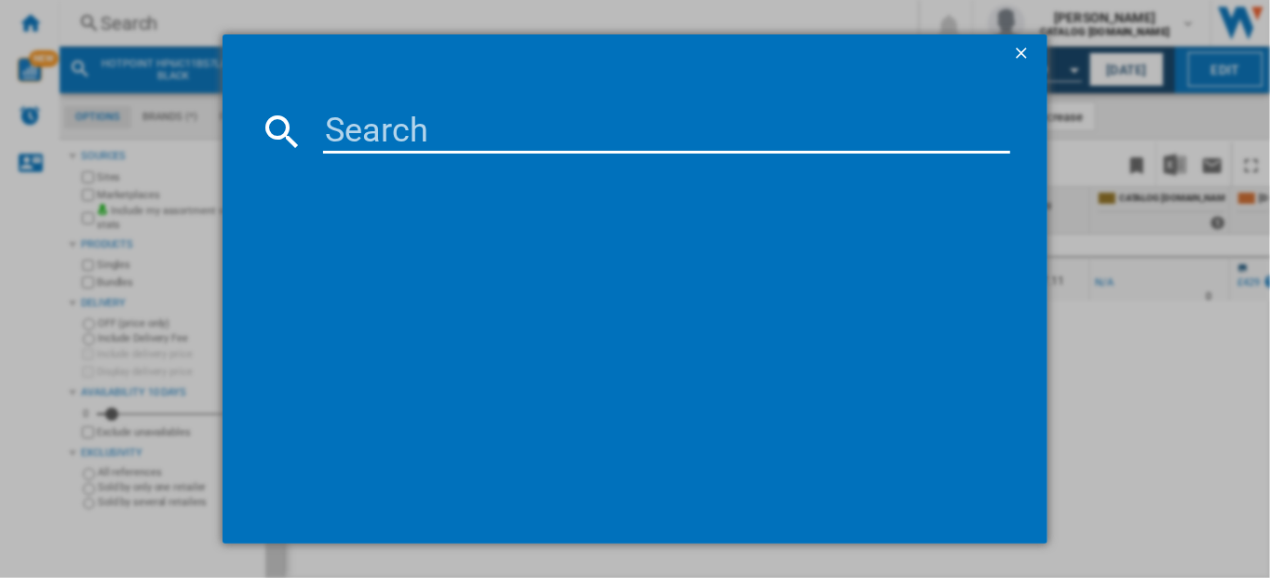
click at [351, 127] on input at bounding box center [667, 131] width 688 height 45
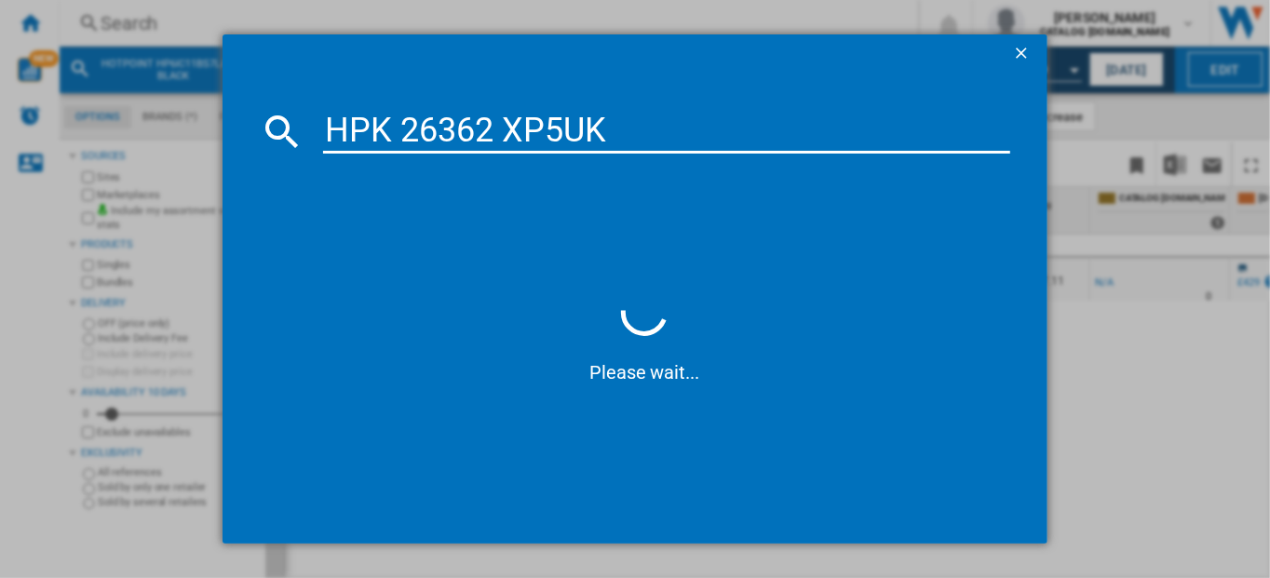
click at [398, 130] on input "HPK 26362 XP5UK" at bounding box center [667, 131] width 688 height 45
click at [498, 131] on input "HPK26362 XP5UK" at bounding box center [667, 131] width 688 height 45
click at [653, 138] on input "HPK26362XP5UK" at bounding box center [667, 131] width 688 height 45
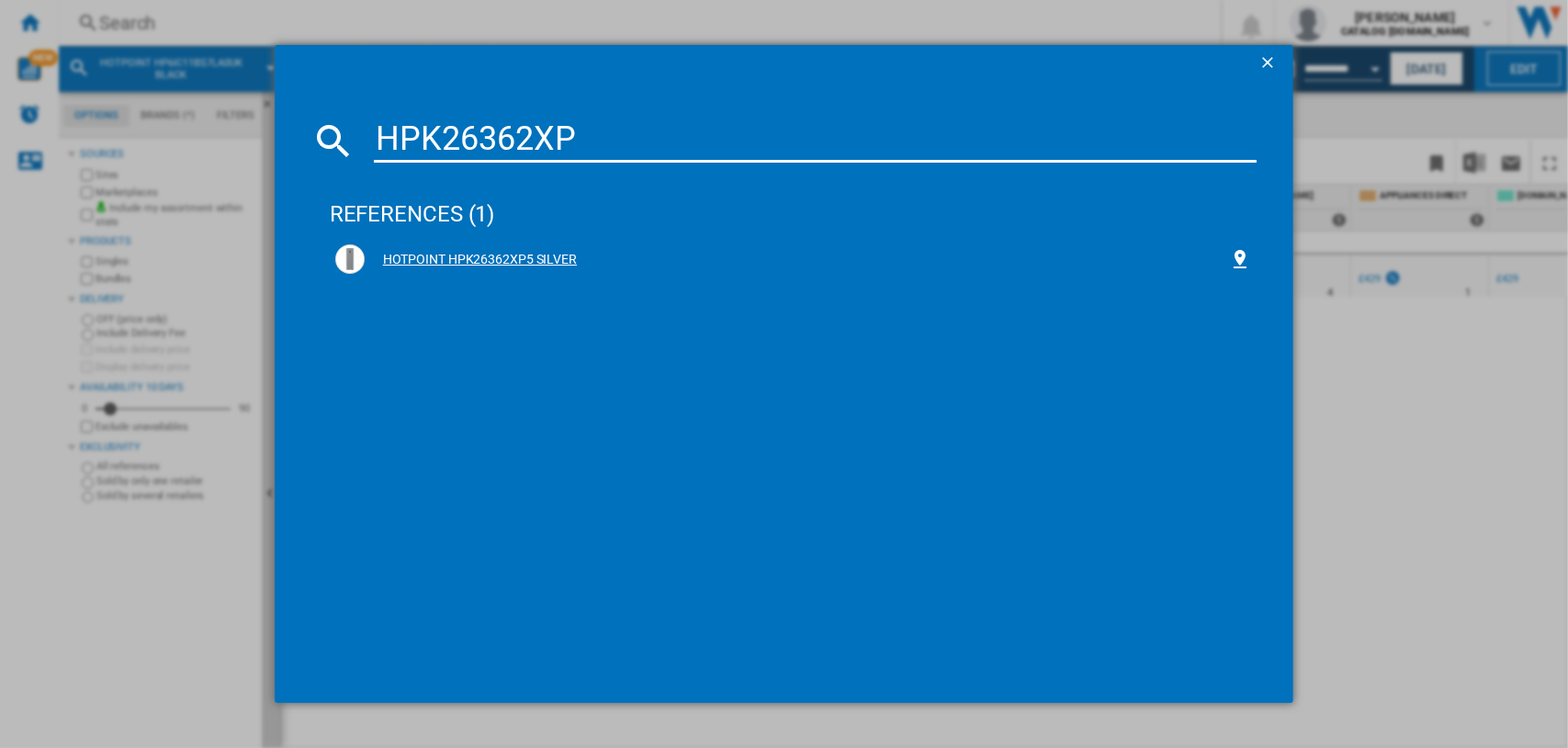
type input "HPK26362XP"
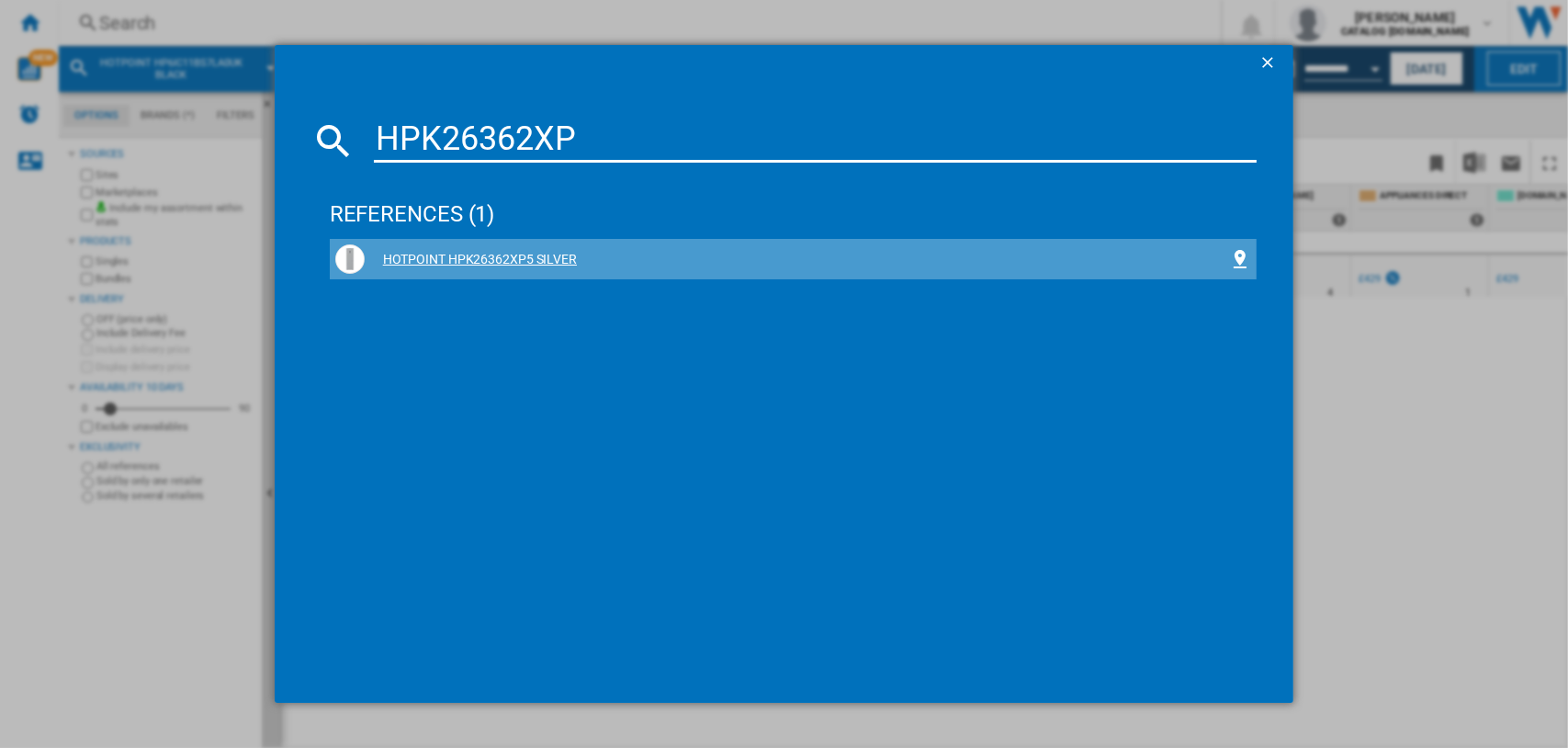
click at [539, 261] on div "HOTPOINT HPK26362XP5 SILVER" at bounding box center [797, 260] width 865 height 19
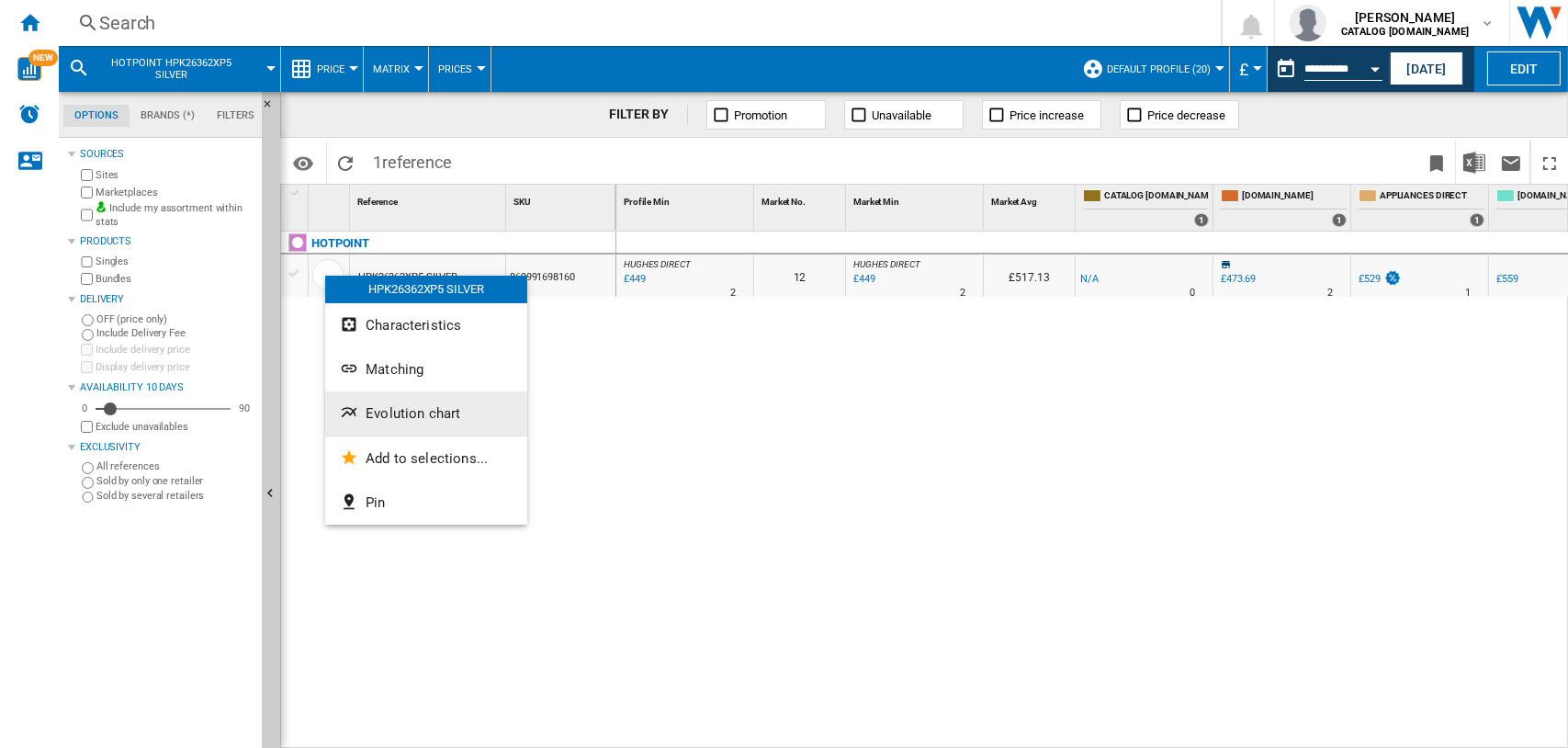
click at [446, 419] on span "Evolution chart" at bounding box center [413, 413] width 95 height 17
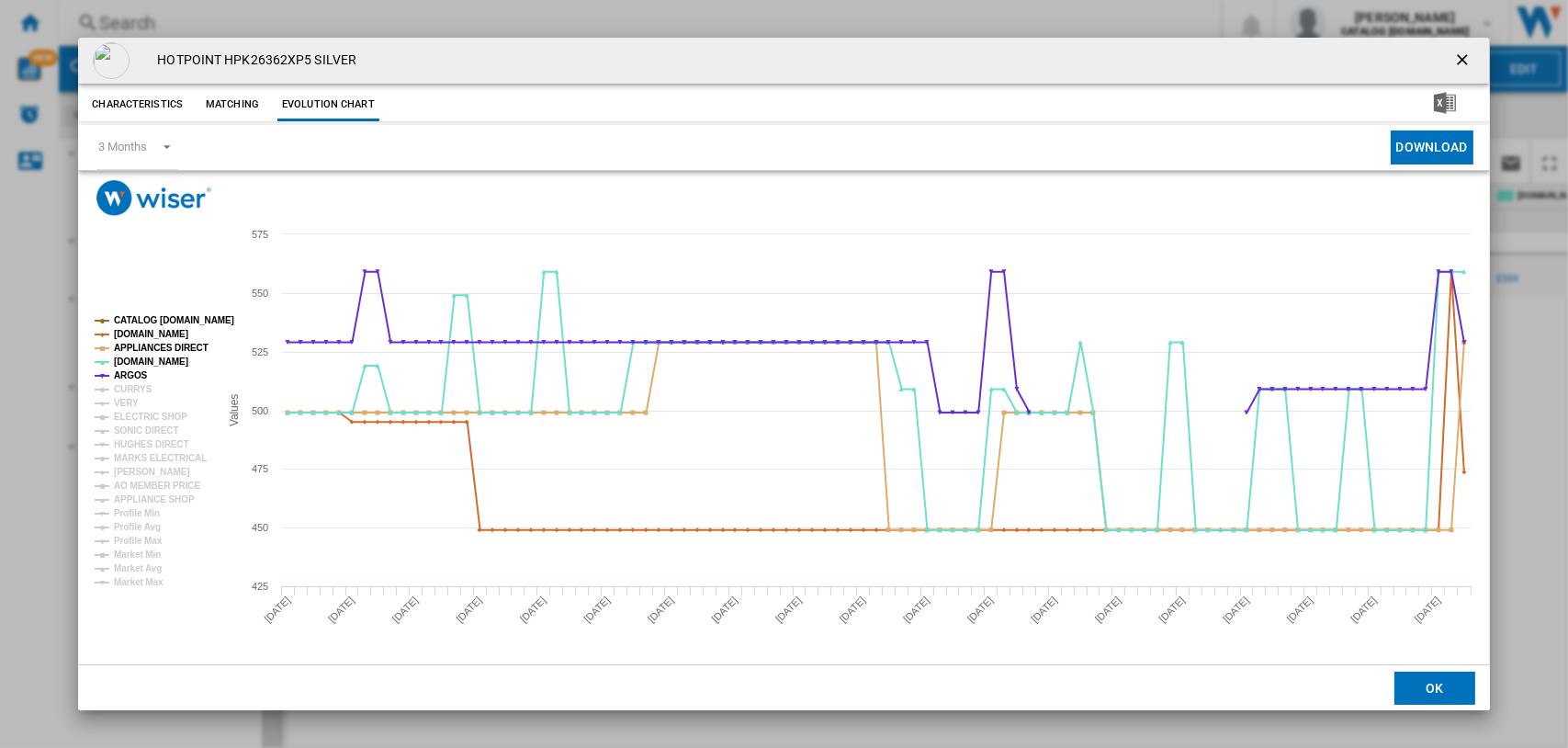
click at [115, 318] on tspan "CATALOG [DOMAIN_NAME]" at bounding box center [174, 320] width 120 height 10
click at [133, 335] on tspan "[DOMAIN_NAME]" at bounding box center [150, 334] width 74 height 10
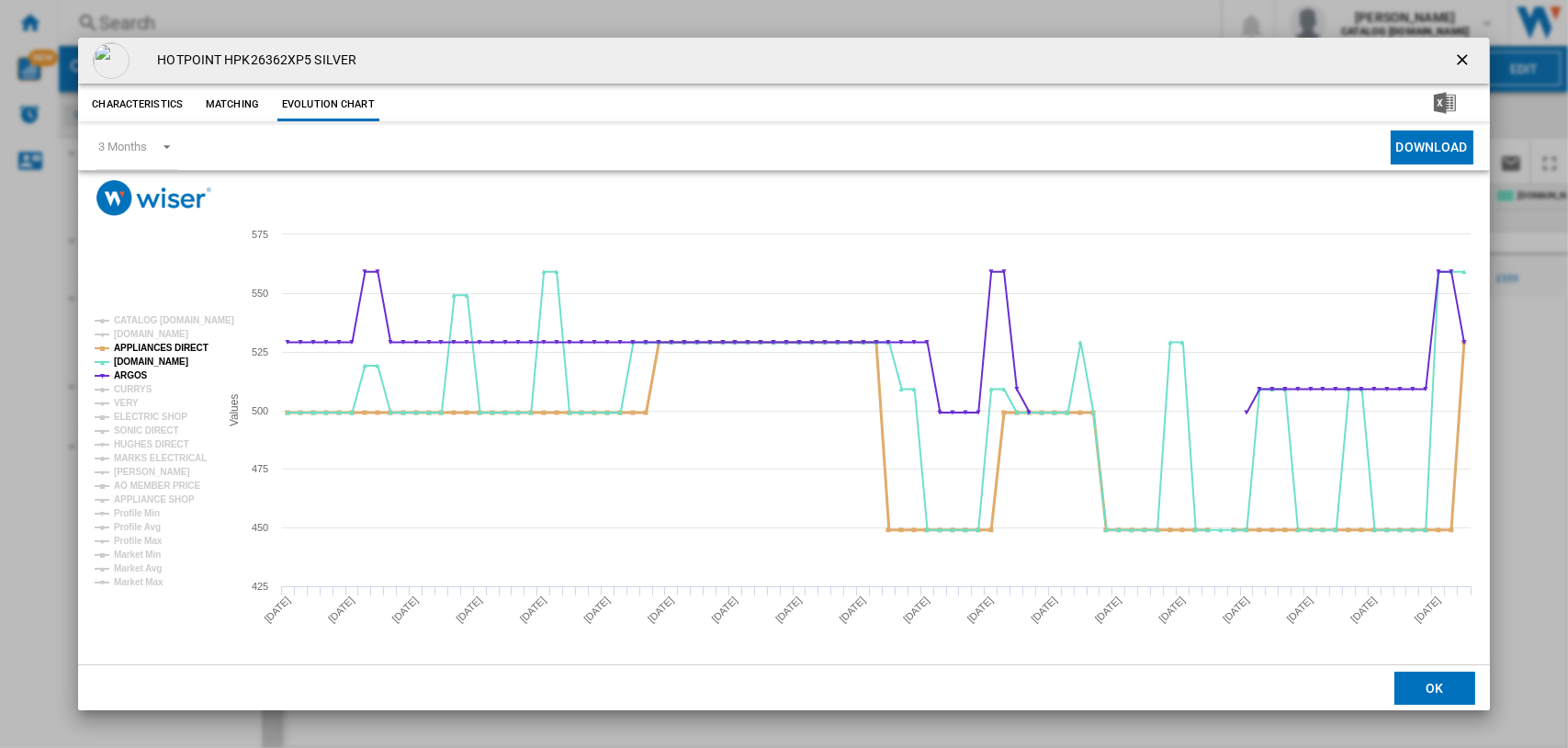
click at [134, 350] on tspan "APPLIANCES DIRECT" at bounding box center [161, 347] width 95 height 10
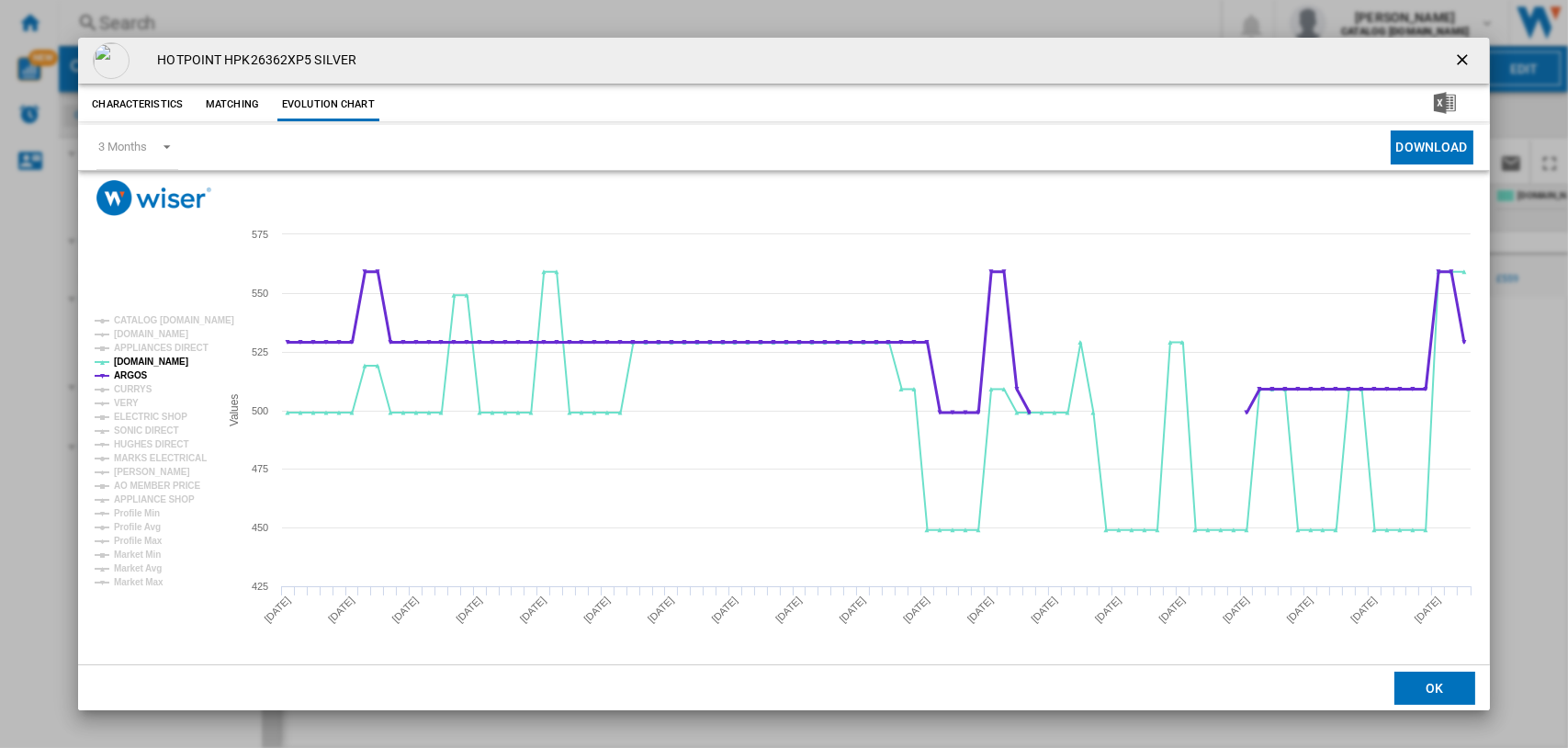
click at [126, 374] on tspan "ARGOS" at bounding box center [130, 375] width 34 height 10
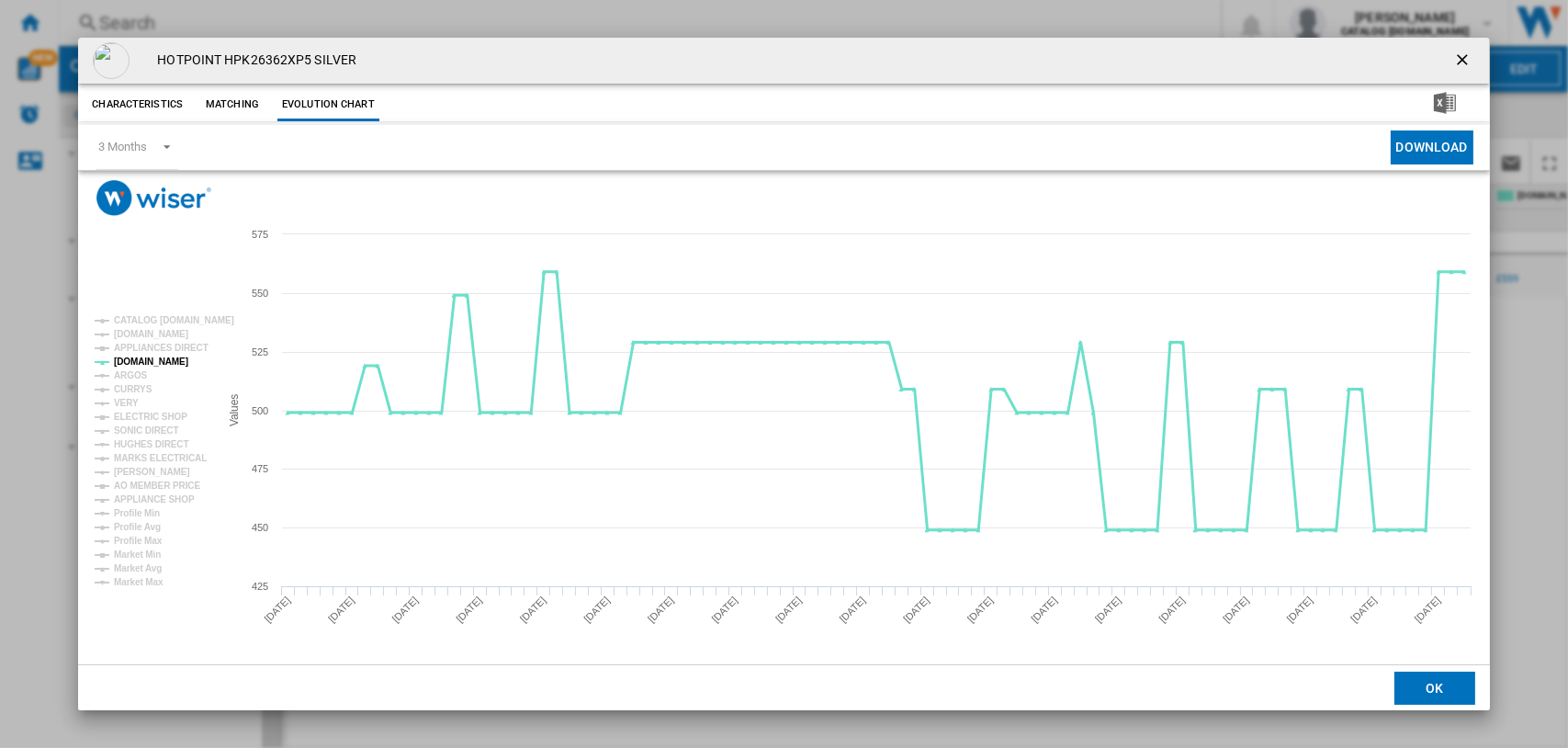
click at [140, 363] on tspan "[DOMAIN_NAME]" at bounding box center [150, 361] width 74 height 10
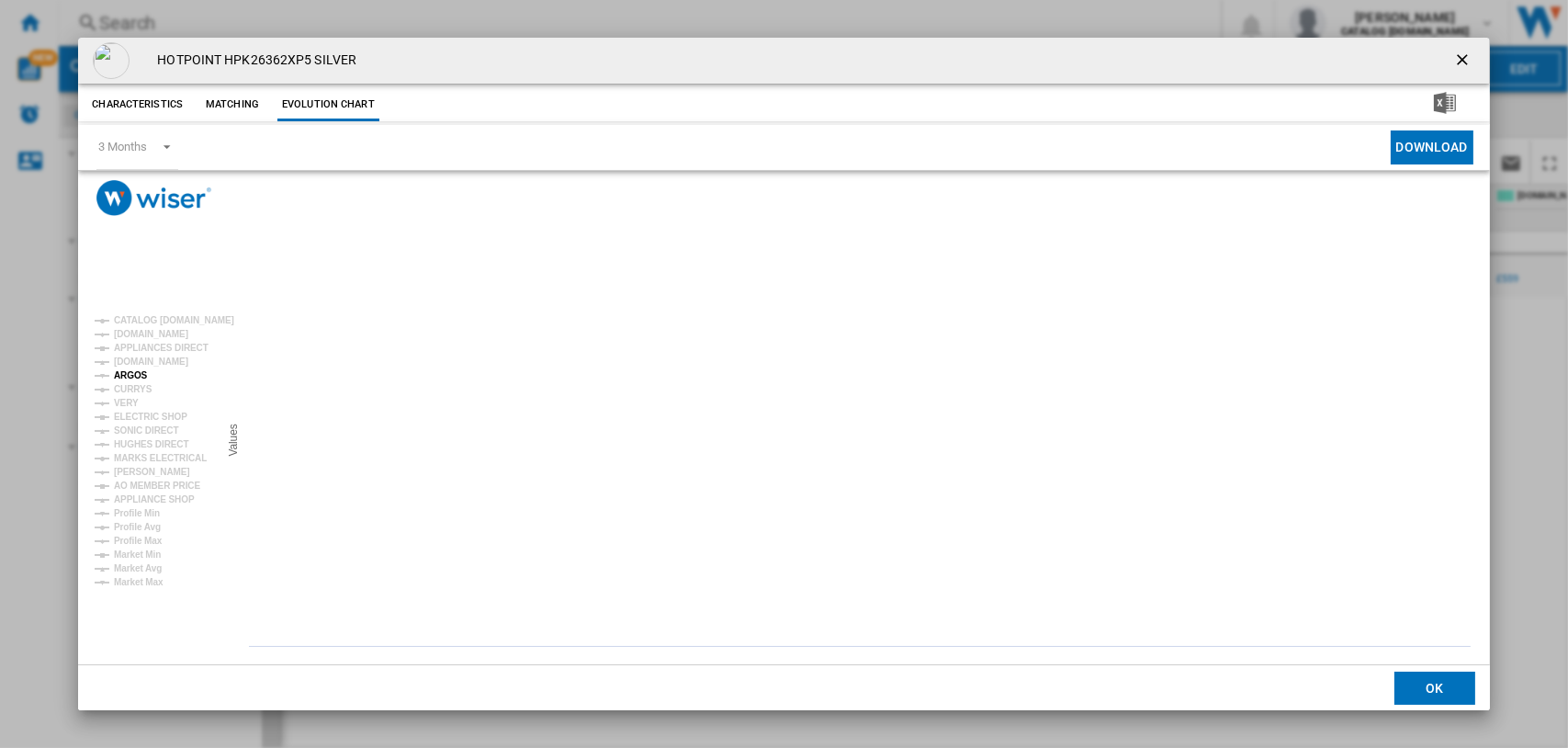
click at [137, 370] on tspan "ARGOS" at bounding box center [130, 375] width 34 height 10
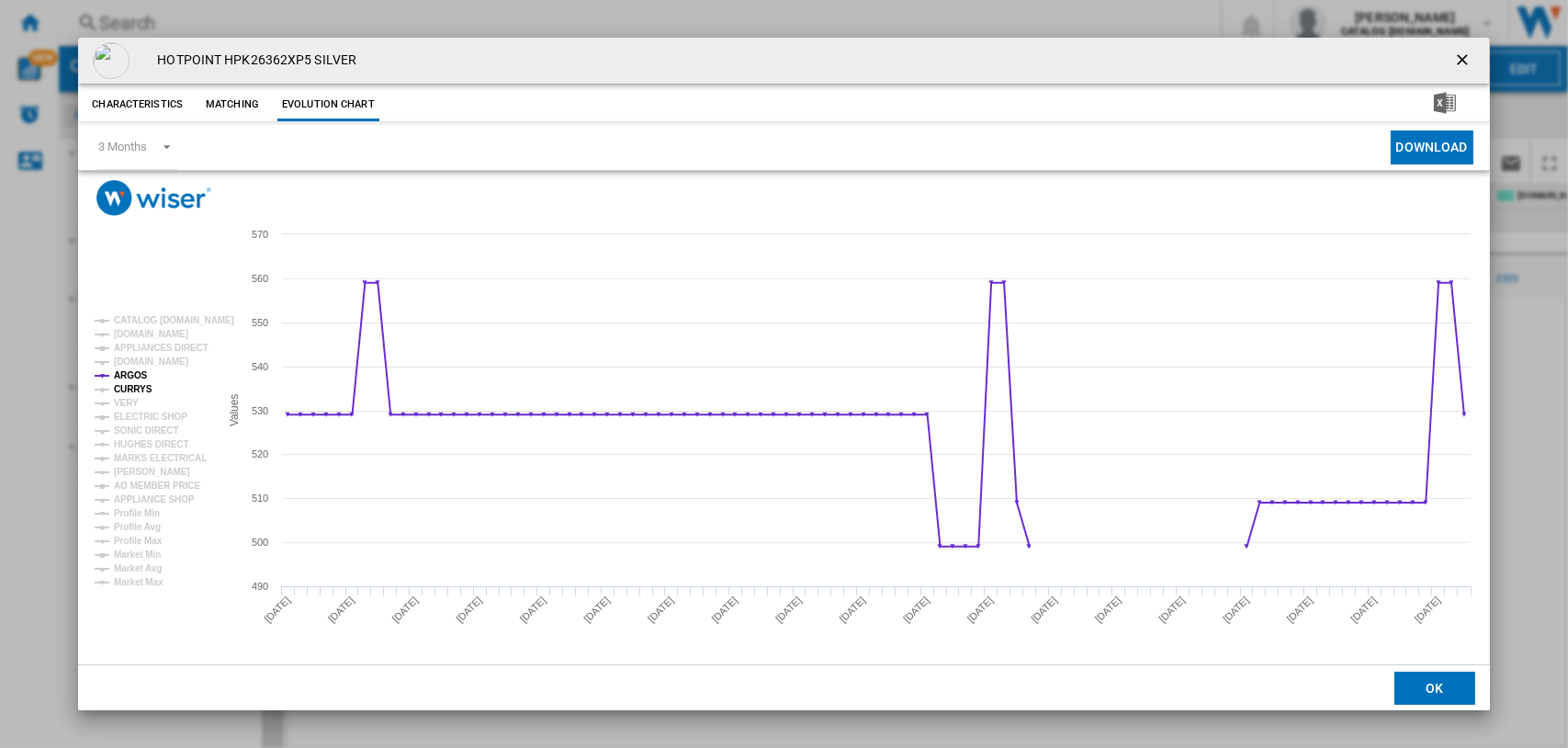
click at [137, 393] on tspan "CURRYS" at bounding box center [132, 389] width 38 height 10
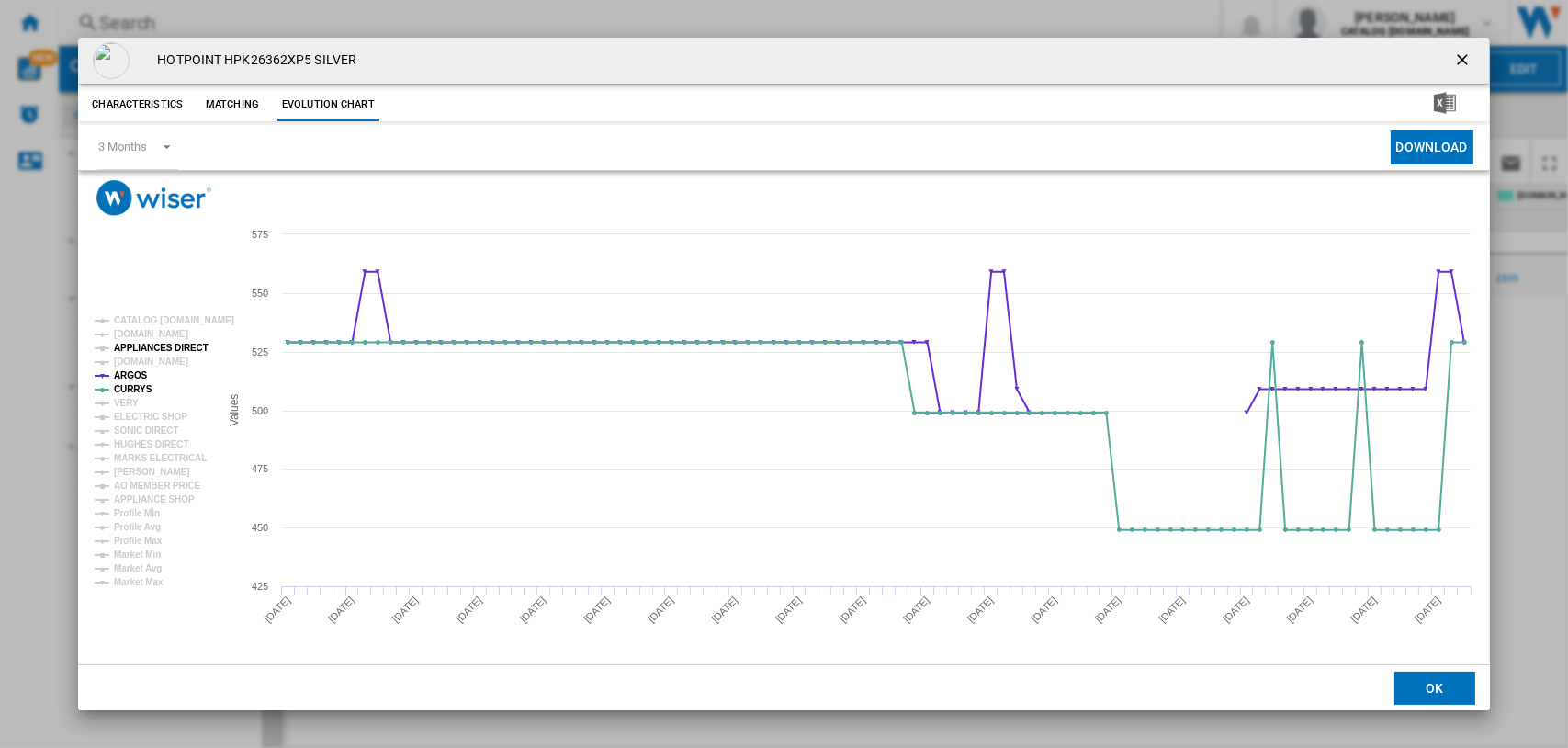
click at [148, 343] on tspan "APPLIANCES DIRECT" at bounding box center [161, 347] width 95 height 10
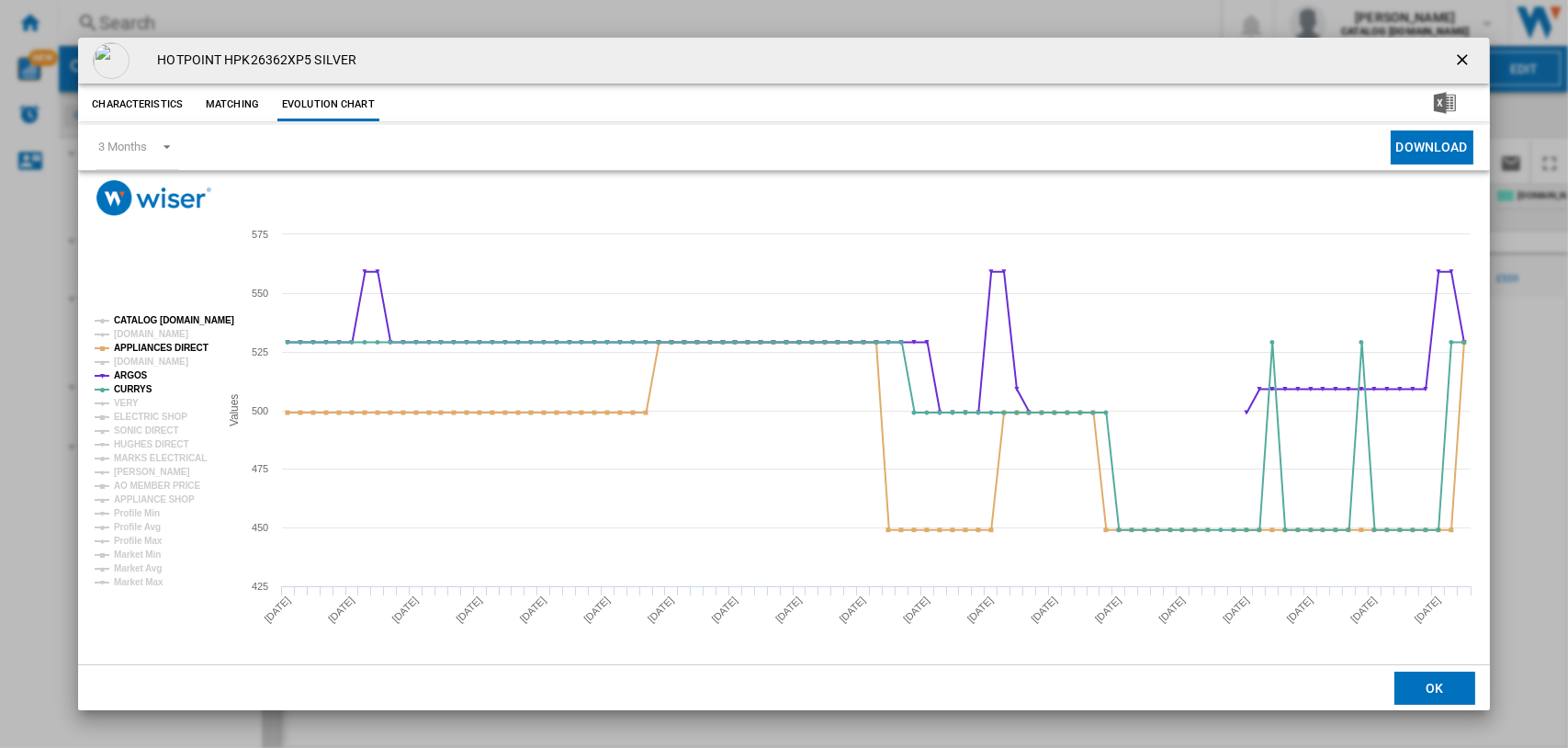
click at [153, 315] on tspan "CATALOG [DOMAIN_NAME]" at bounding box center [174, 320] width 120 height 10
click at [141, 337] on tspan "[DOMAIN_NAME]" at bounding box center [150, 334] width 74 height 10
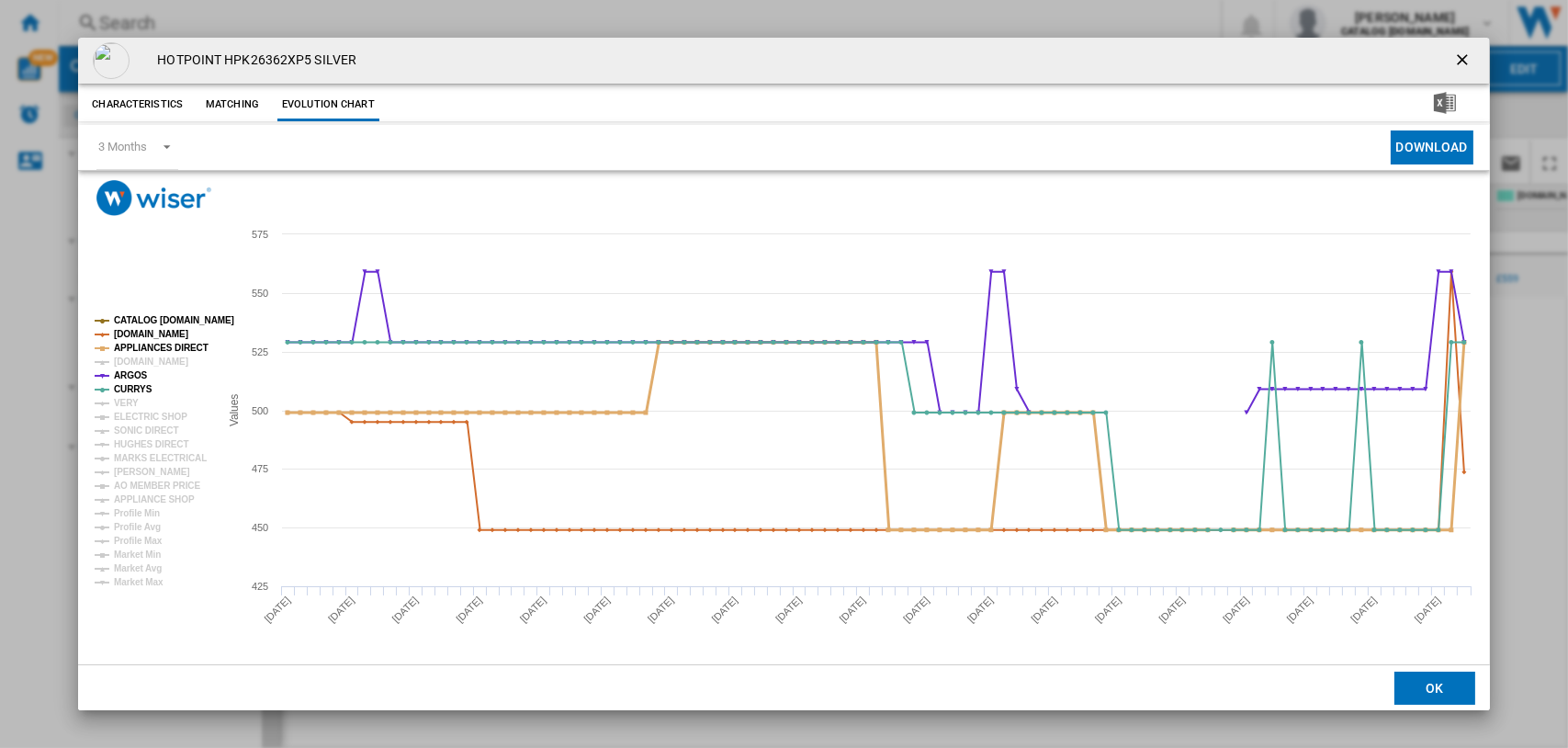
click at [134, 342] on tspan "APPLIANCES DIRECT" at bounding box center [161, 347] width 95 height 10
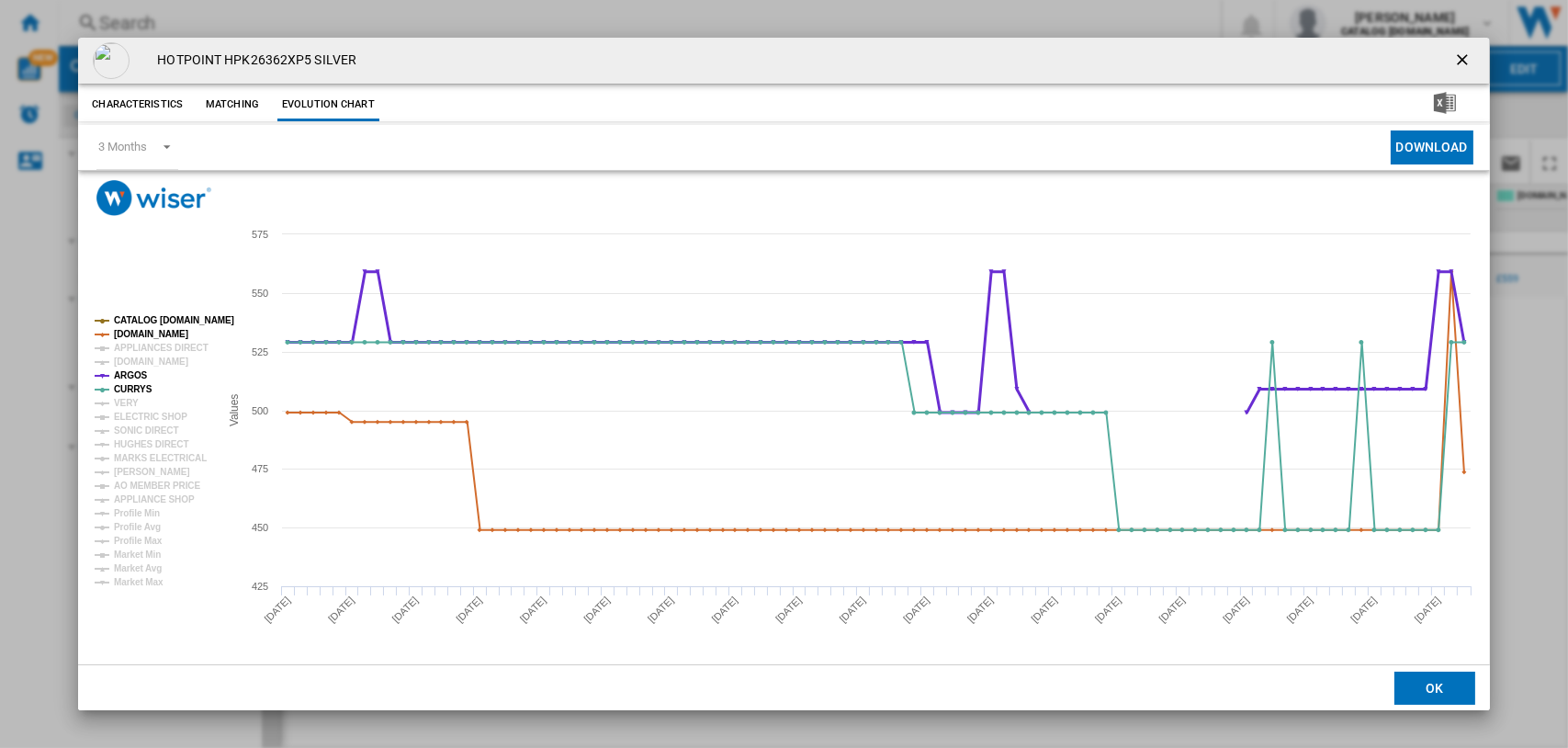
click at [134, 374] on tspan "ARGOS" at bounding box center [130, 375] width 34 height 10
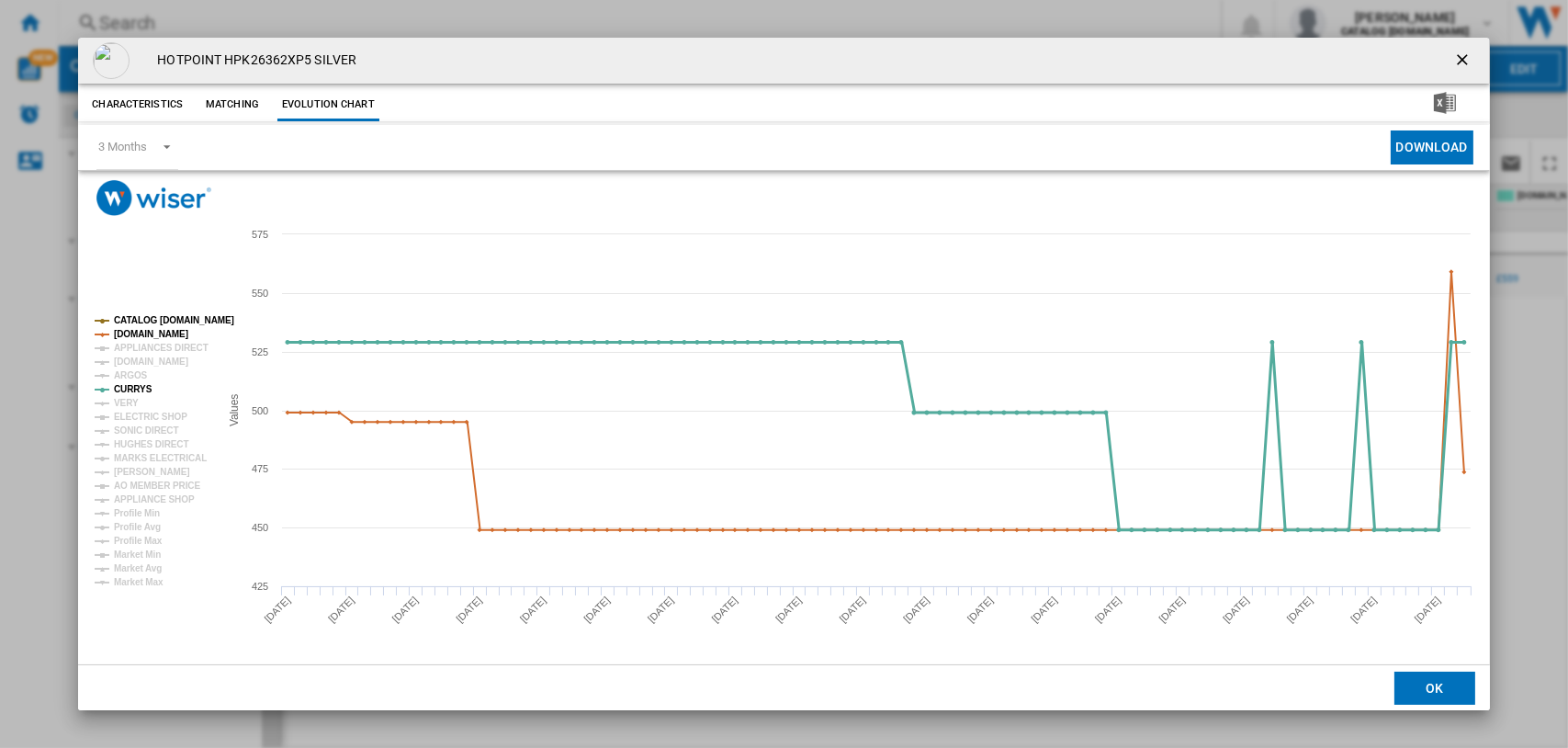
click at [131, 387] on tspan "CURRYS" at bounding box center [132, 389] width 38 height 10
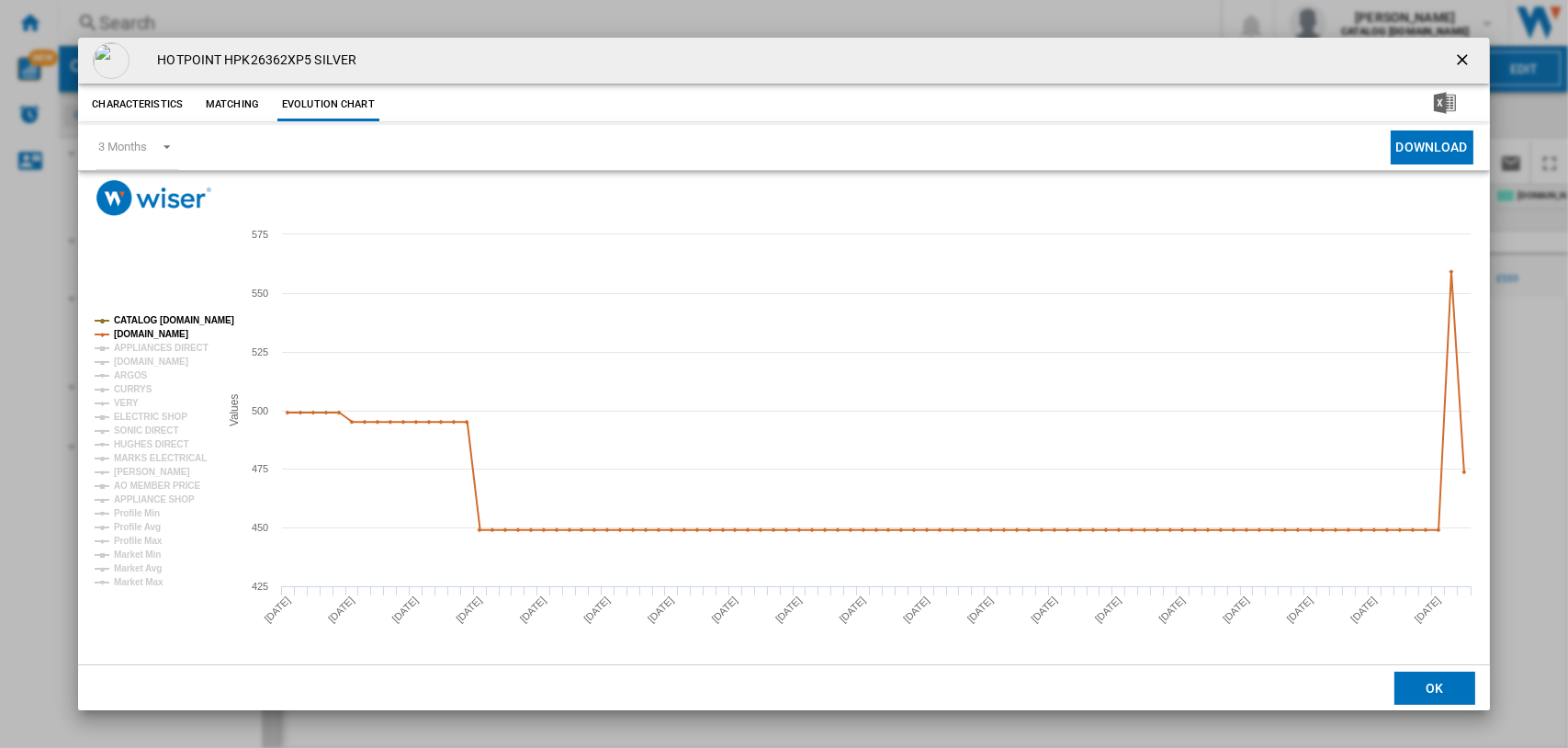
click at [146, 315] on tspan "CATALOG [DOMAIN_NAME]" at bounding box center [174, 320] width 120 height 10
click at [1252, 59] on ng-md-icon "getI18NText('BUTTONS.CLOSE_DIALOG')" at bounding box center [1464, 61] width 22 height 22
